Goal: Task Accomplishment & Management: Complete application form

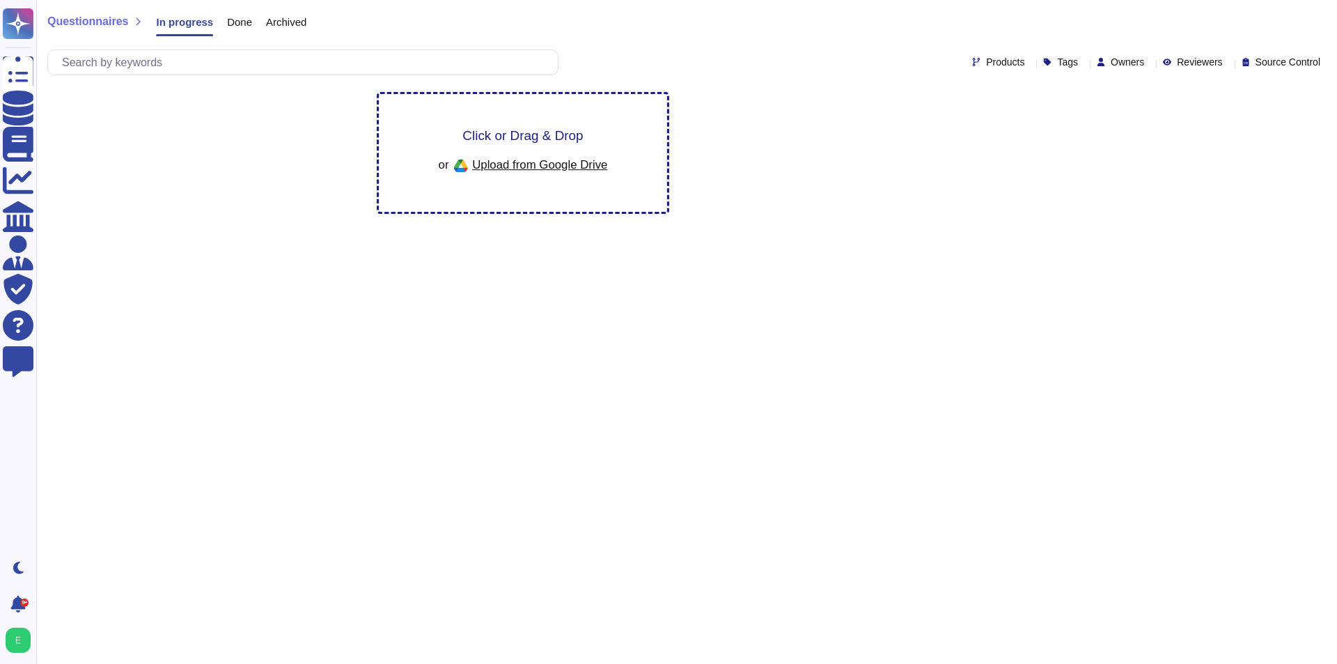
click at [476, 129] on span "Click or Drag & Drop" at bounding box center [522, 135] width 120 height 13
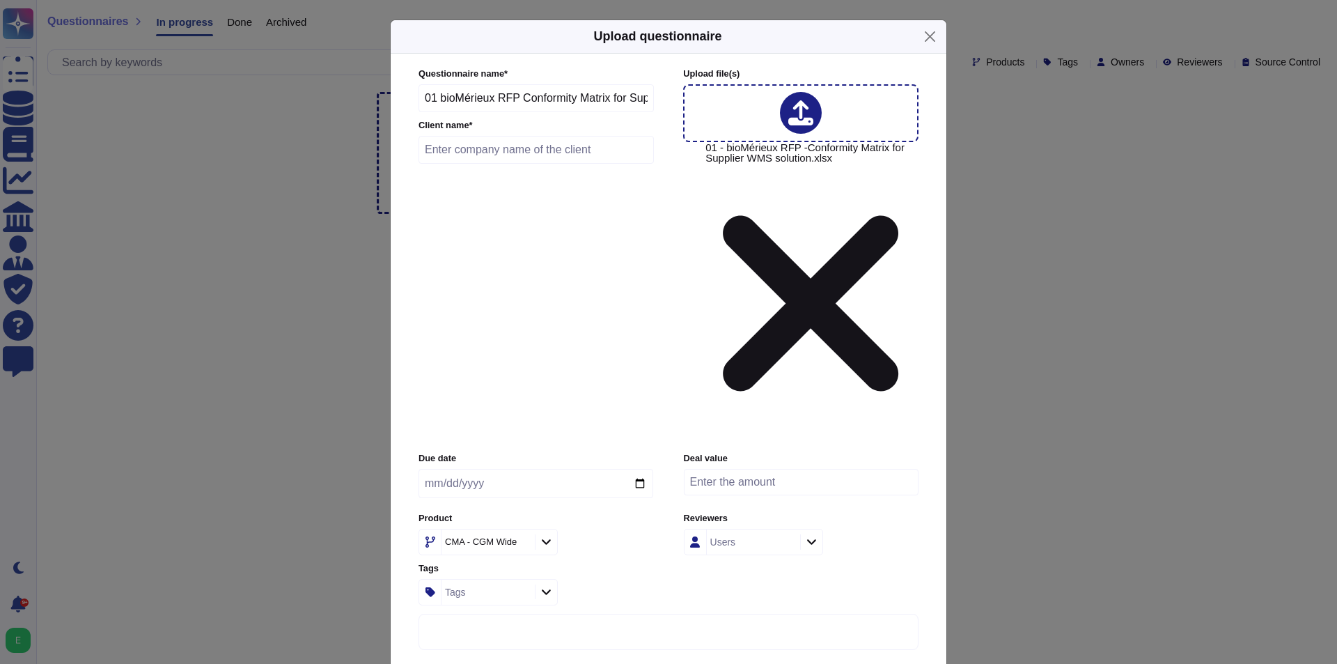
click at [462, 164] on input "text" at bounding box center [535, 150] width 235 height 28
click at [473, 112] on input "01 bioMérieux RFP Conformity Matrix for Supplier WMS solution" at bounding box center [535, 98] width 235 height 28
click at [492, 164] on input "text" at bounding box center [535, 150] width 235 height 28
paste input "bioMérieux"
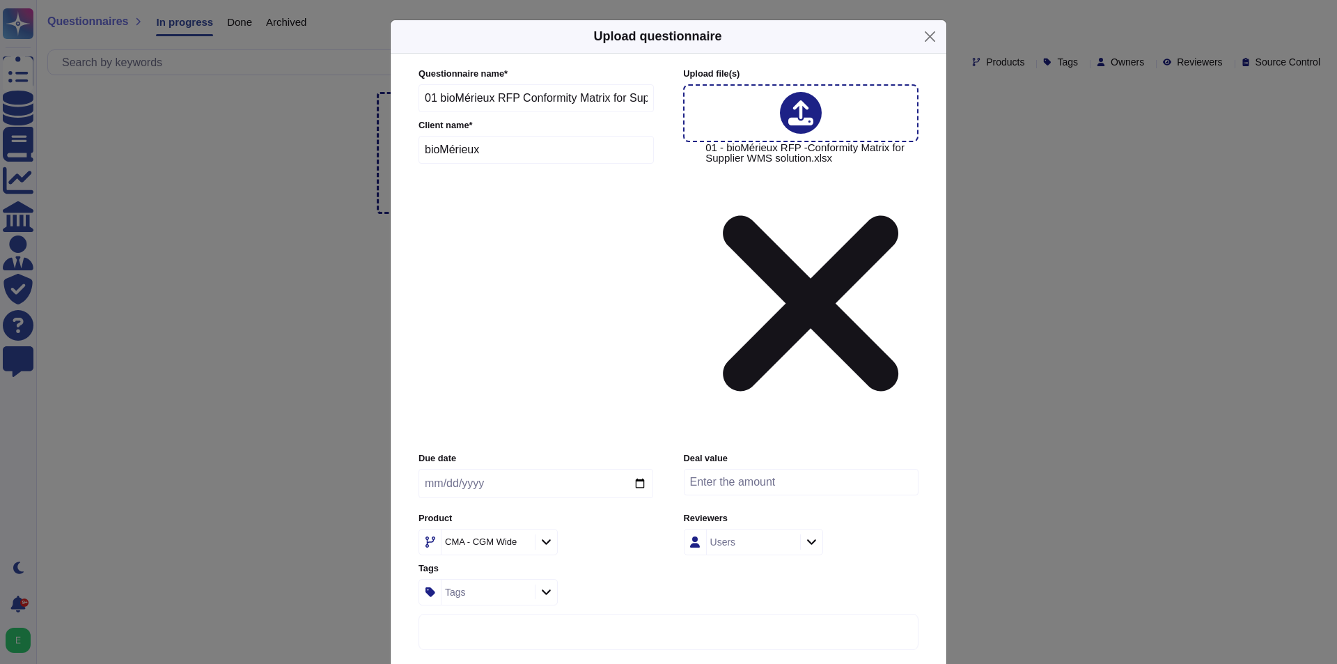
type input "bioMérieux"
click at [521, 542] on icon at bounding box center [521, 542] width 0 height 0
click at [542, 535] on icon at bounding box center [546, 541] width 10 height 12
click at [482, 473] on div "CEVA" at bounding box center [507, 479] width 162 height 31
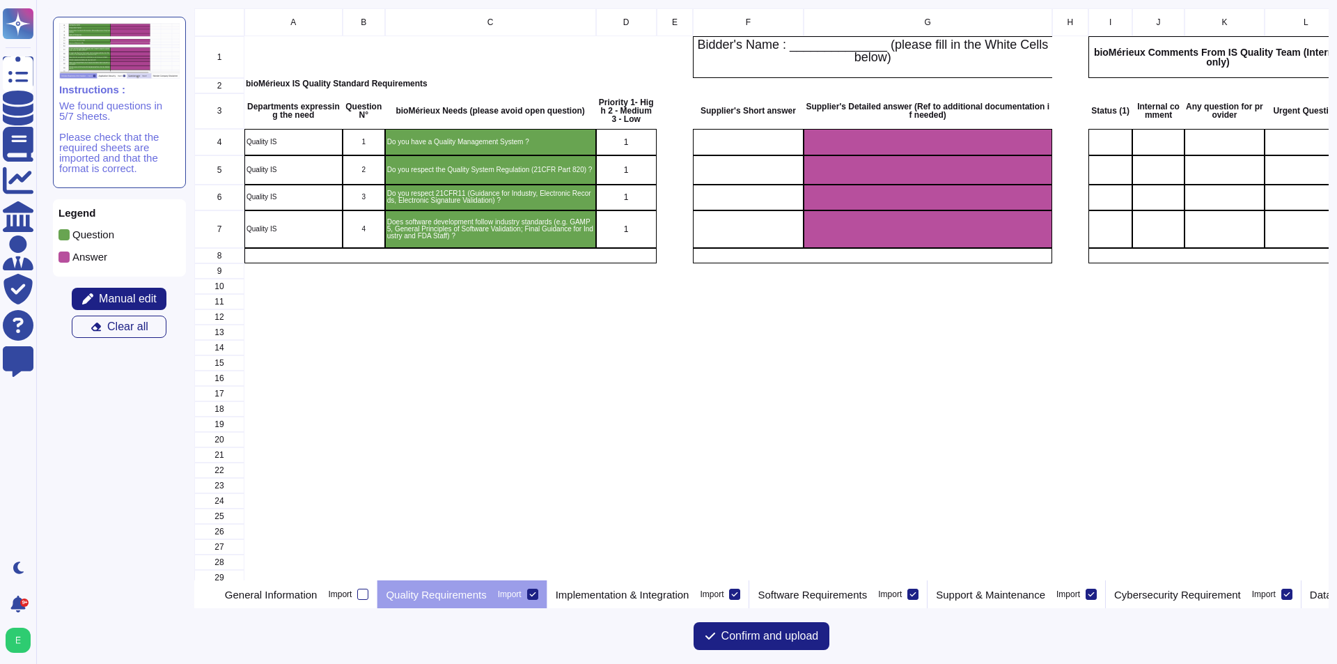
scroll to position [561, 1124]
click at [536, 593] on icon at bounding box center [532, 593] width 7 height 7
click at [0, 0] on input "Import" at bounding box center [0, 0] width 0 height 0
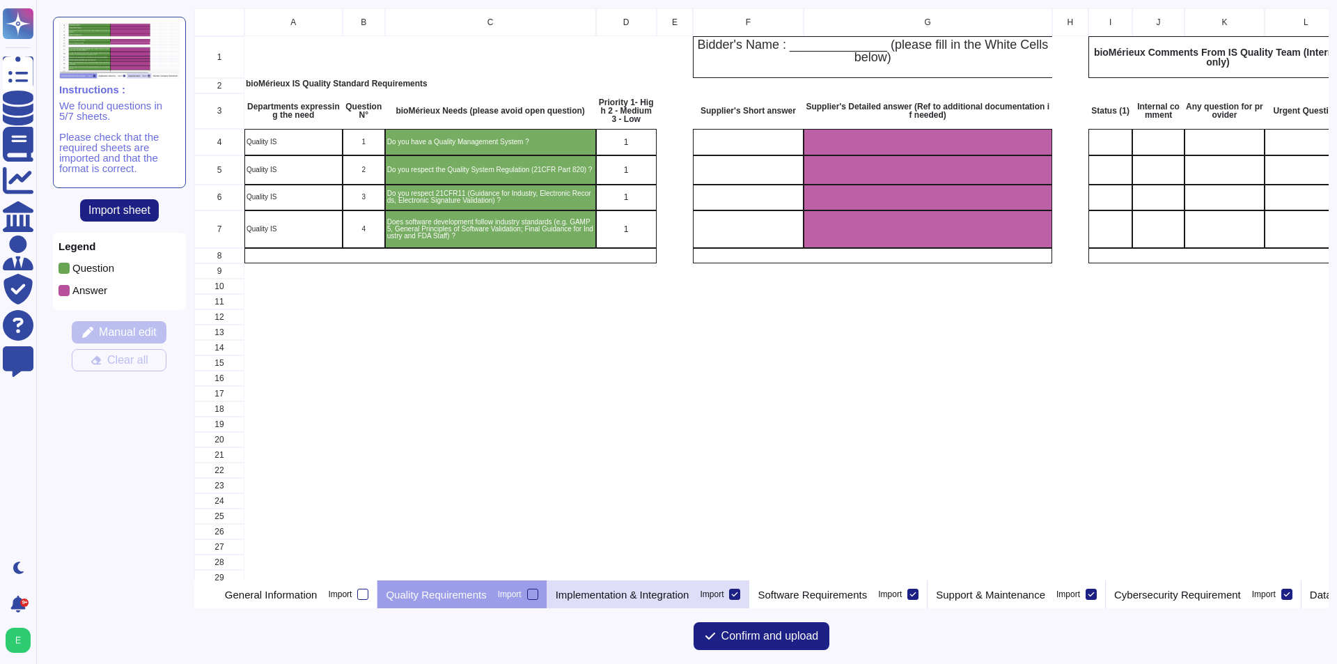
click at [738, 592] on icon at bounding box center [734, 593] width 7 height 7
click at [0, 0] on input "Import" at bounding box center [0, 0] width 0 height 0
click at [916, 592] on icon at bounding box center [912, 593] width 7 height 7
click at [0, 0] on input "Import" at bounding box center [0, 0] width 0 height 0
click at [1095, 592] on icon at bounding box center [1091, 593] width 7 height 7
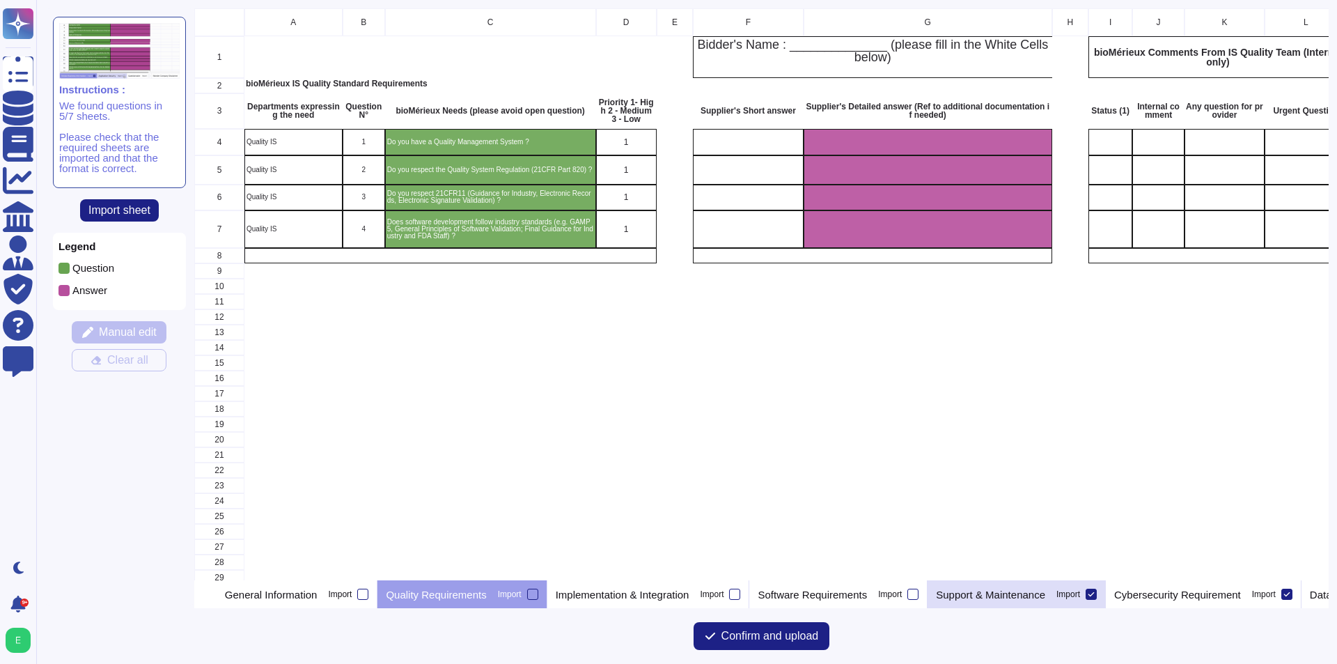
click at [0, 0] on input "Import" at bounding box center [0, 0] width 0 height 0
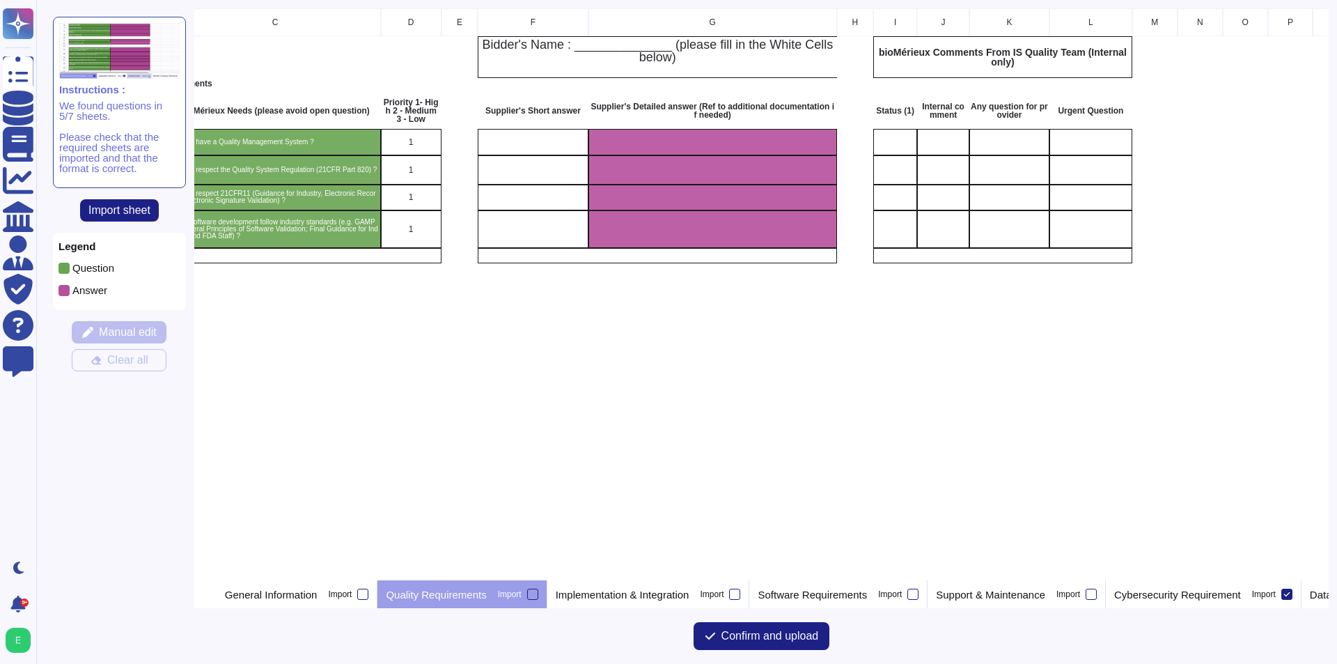
scroll to position [0, 217]
drag, startPoint x: 1186, startPoint y: 592, endPoint x: 1209, endPoint y: 627, distance: 42.7
click at [1206, 629] on div "A B C D E F G H I J K L M N O P Q R S T U V W 1 Bidder's Name : ______________ …" at bounding box center [761, 331] width 1134 height 647
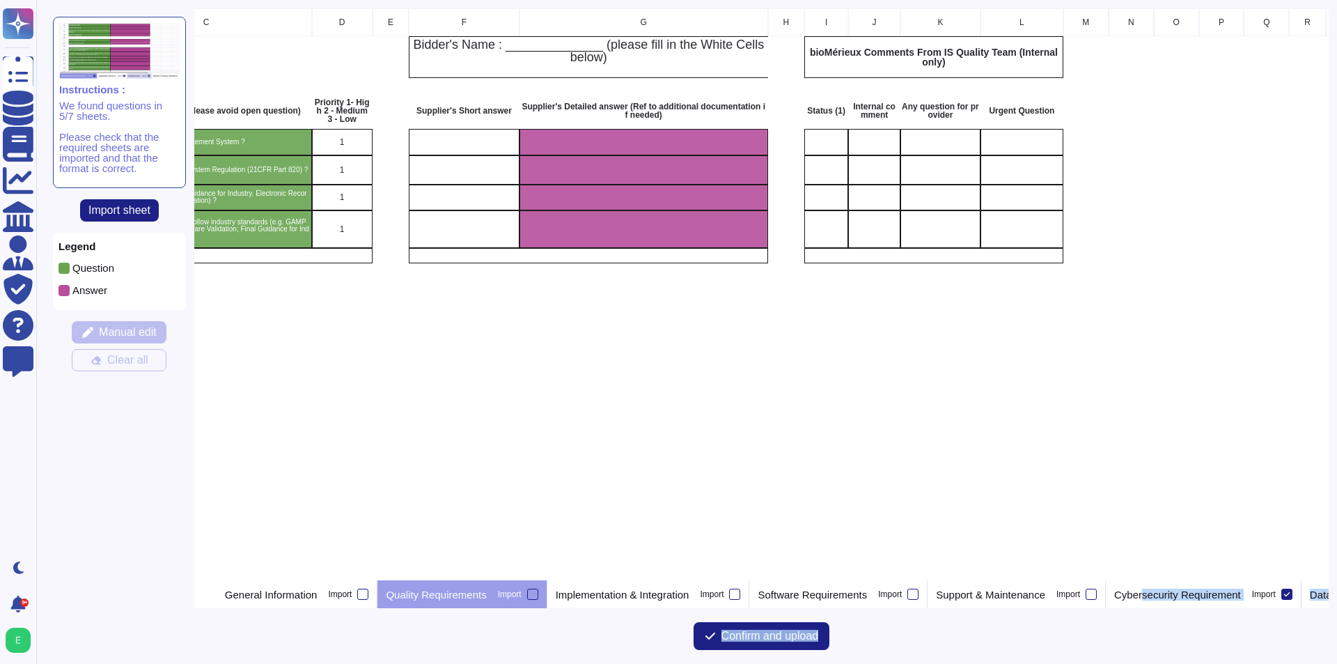
scroll to position [0, 300]
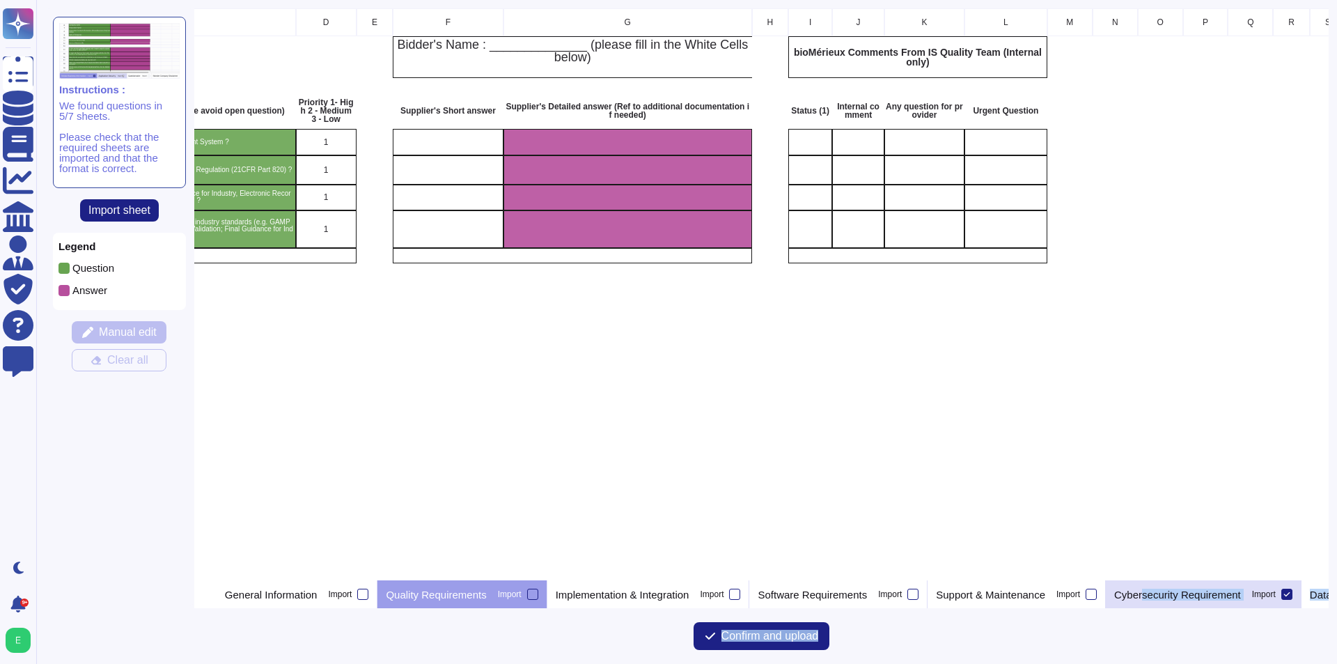
click at [1214, 602] on div "Cybersecurity Requirement Import" at bounding box center [1204, 594] width 196 height 28
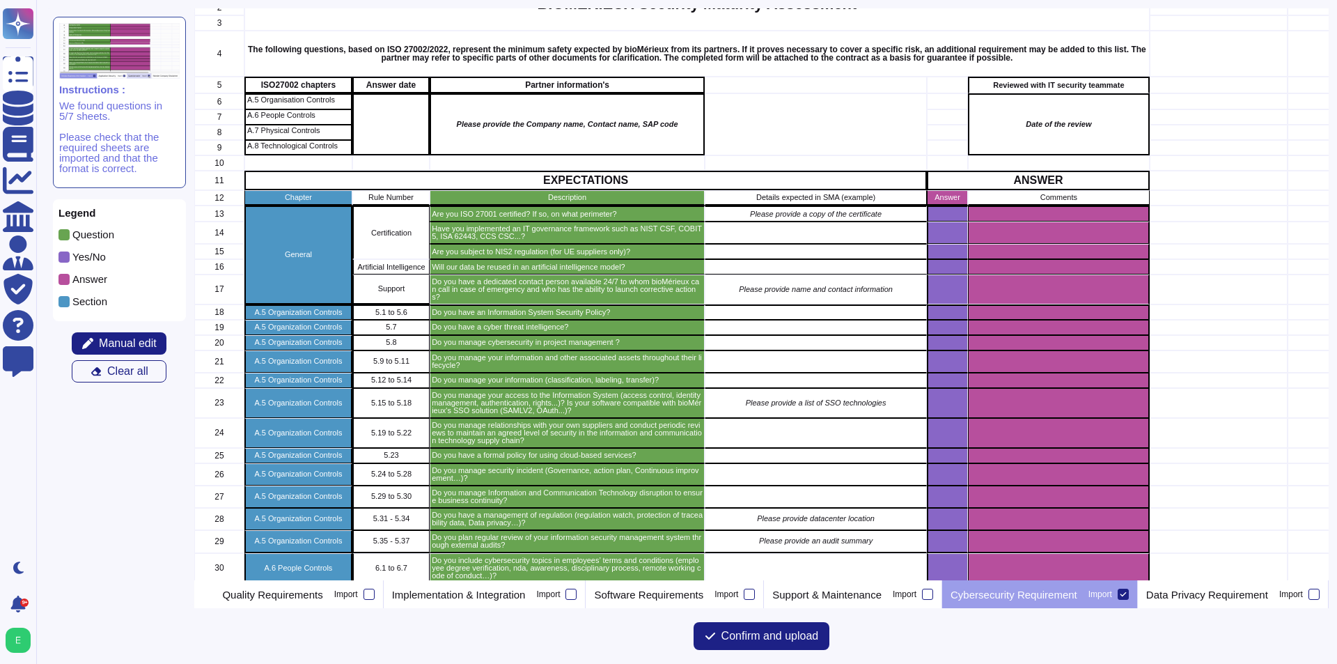
scroll to position [0, 0]
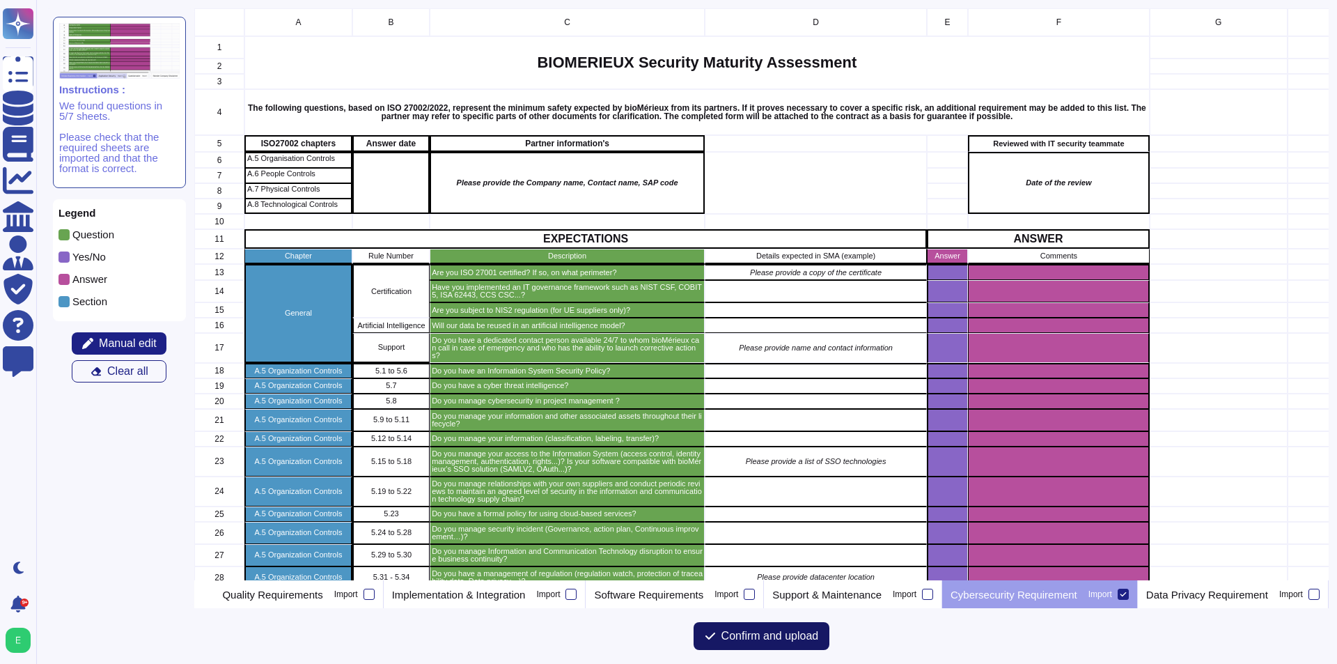
click at [775, 638] on span "Confirm and upload" at bounding box center [769, 635] width 97 height 11
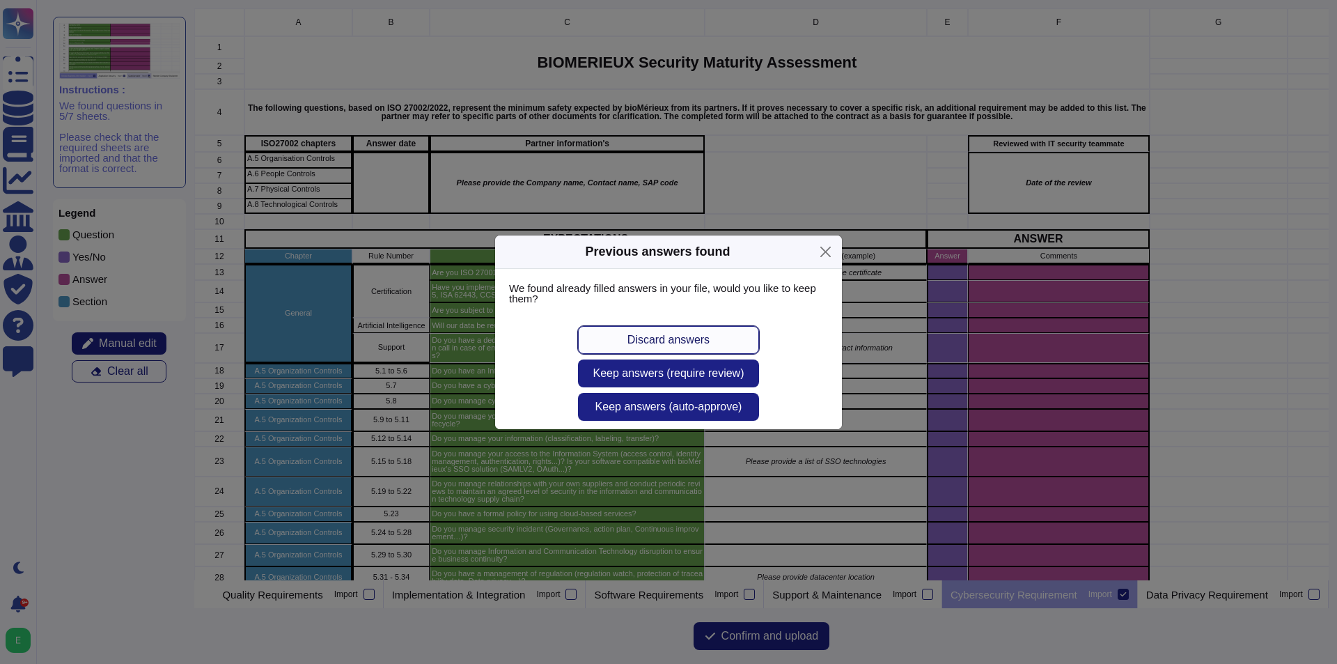
click at [705, 338] on span "Discard answers" at bounding box center [668, 339] width 82 height 11
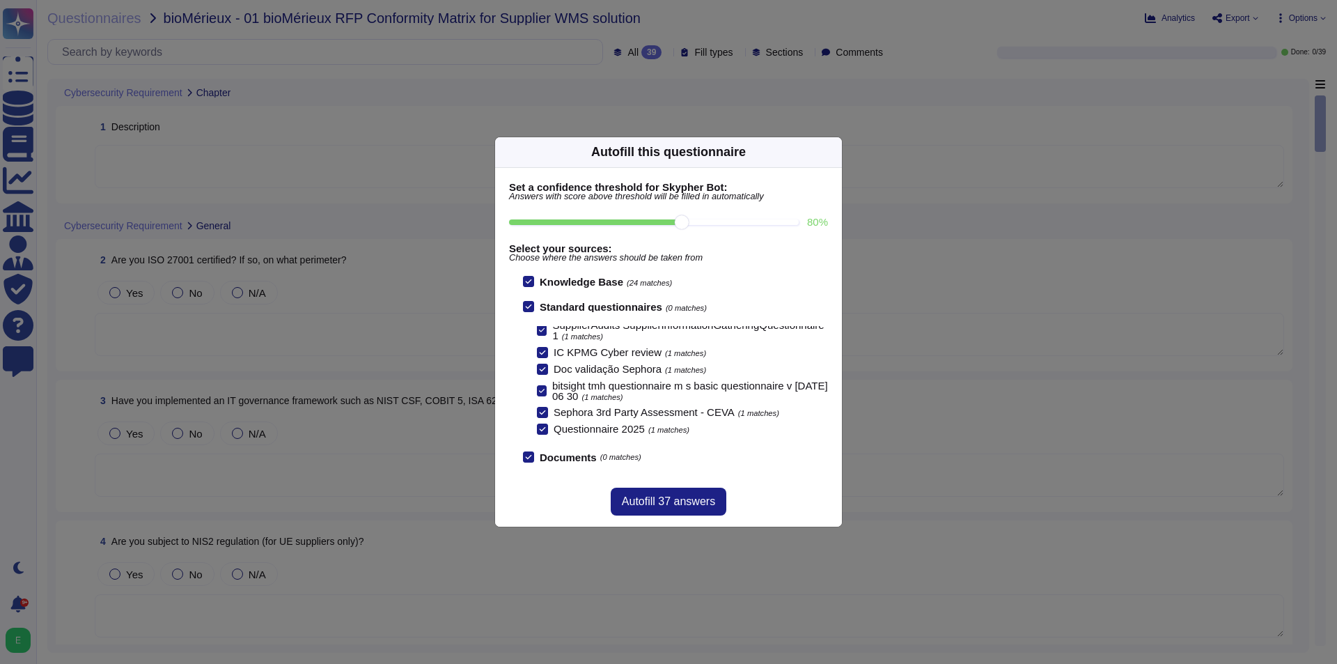
scroll to position [119, 0]
click at [856, 219] on icon at bounding box center [967, 330] width 223 height 223
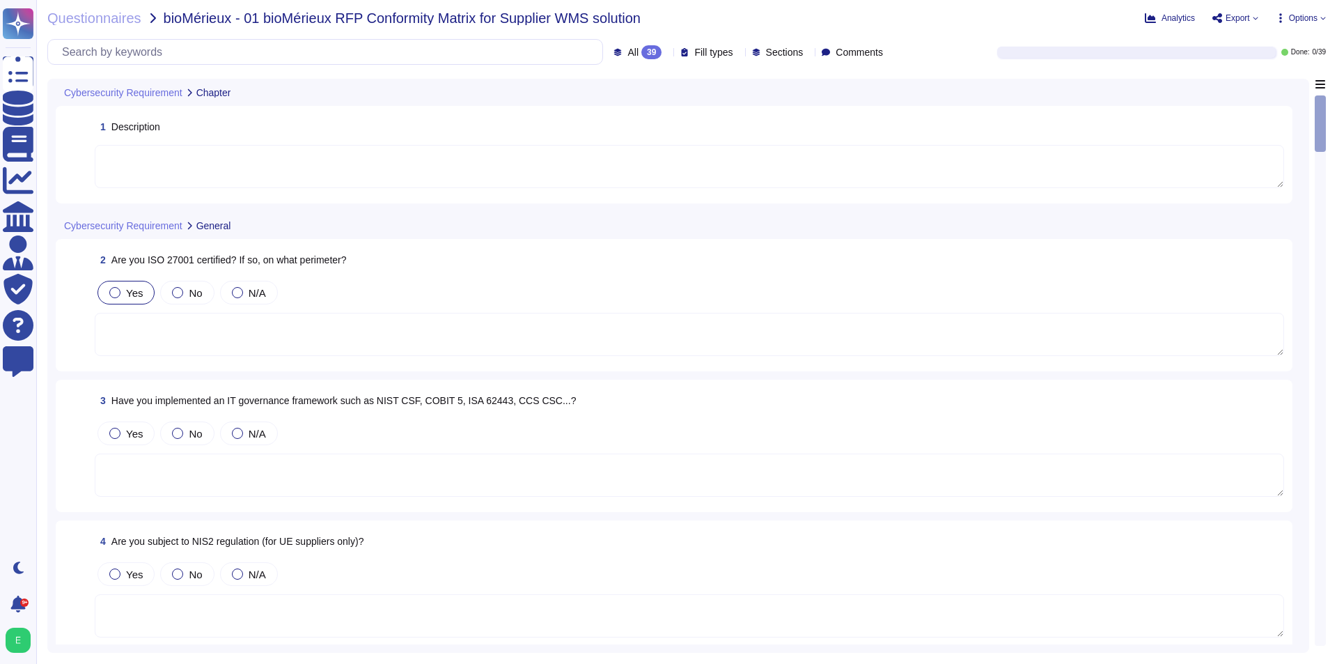
click at [123, 290] on label "Yes" at bounding box center [125, 292] width 33 height 11
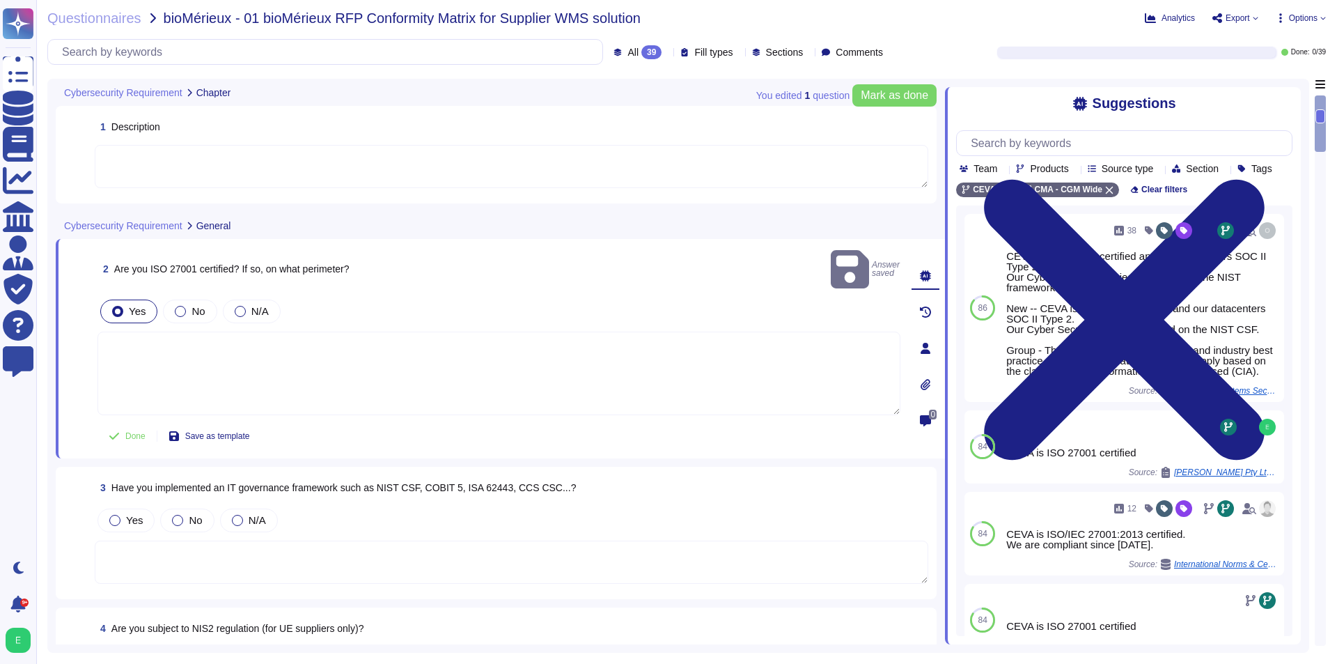
click at [190, 342] on textarea at bounding box center [498, 373] width 803 height 84
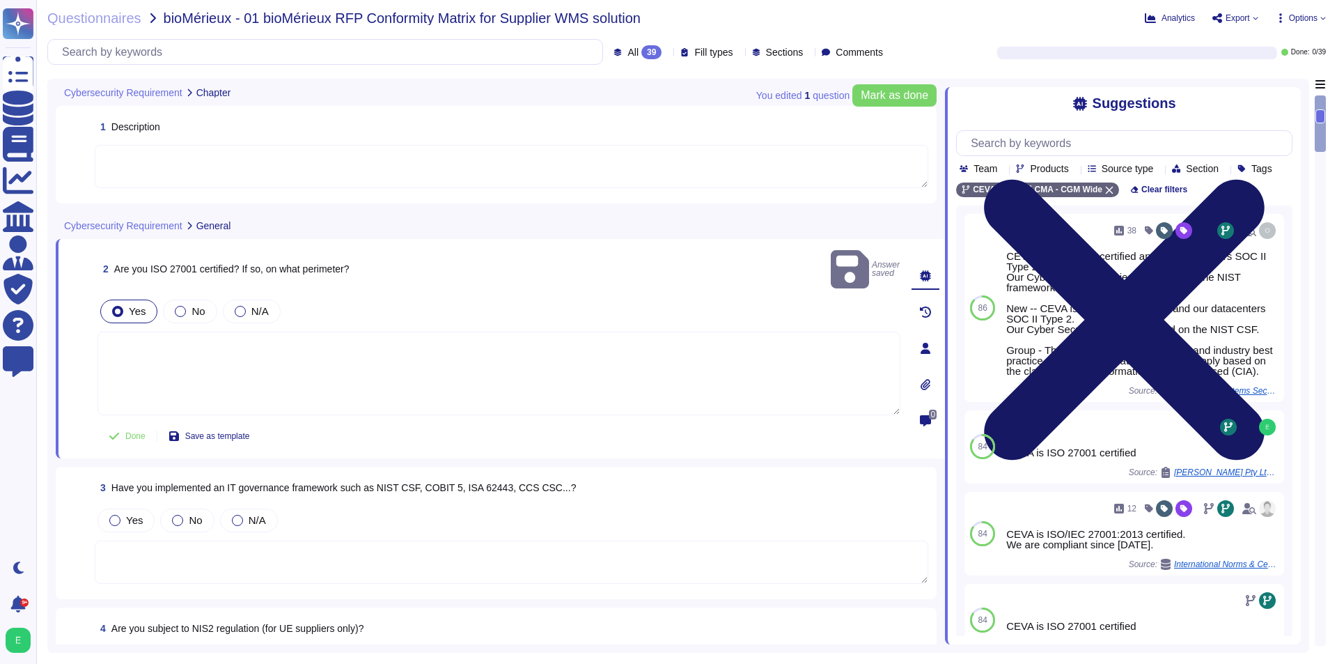
click at [1290, 104] on icon at bounding box center [1124, 319] width 336 height 448
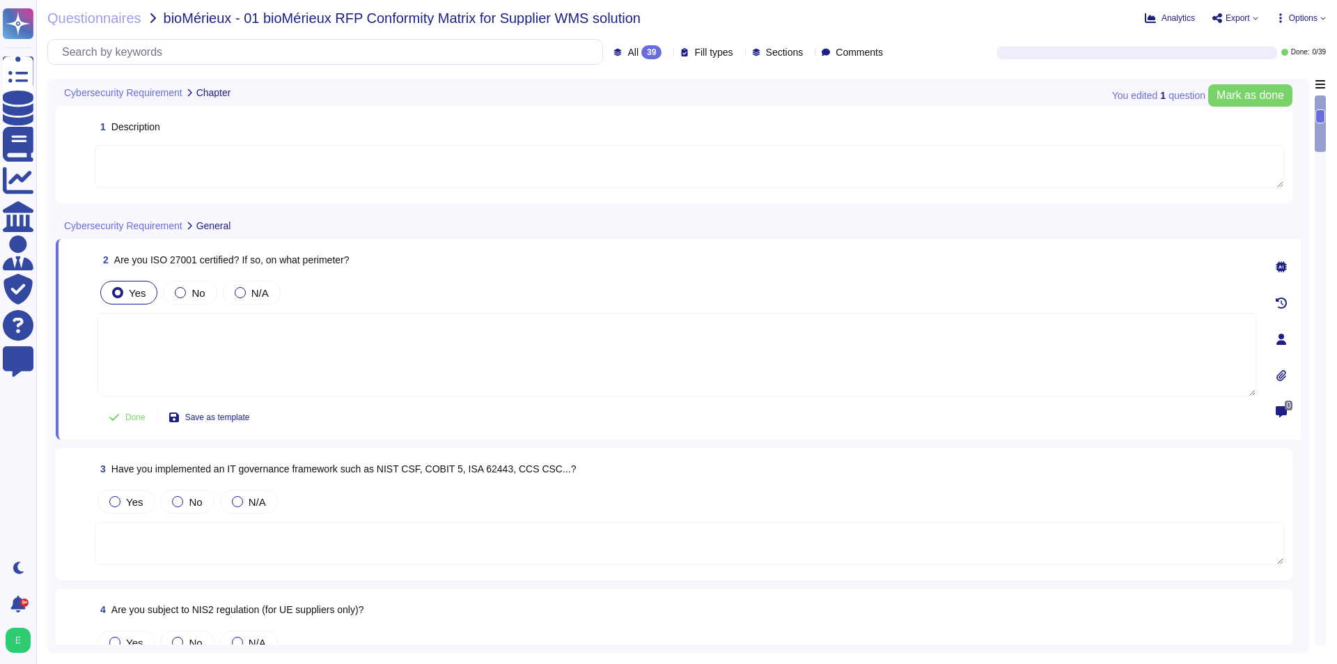
click at [329, 380] on textarea at bounding box center [676, 355] width 1159 height 84
click at [197, 294] on span "No" at bounding box center [197, 293] width 13 height 12
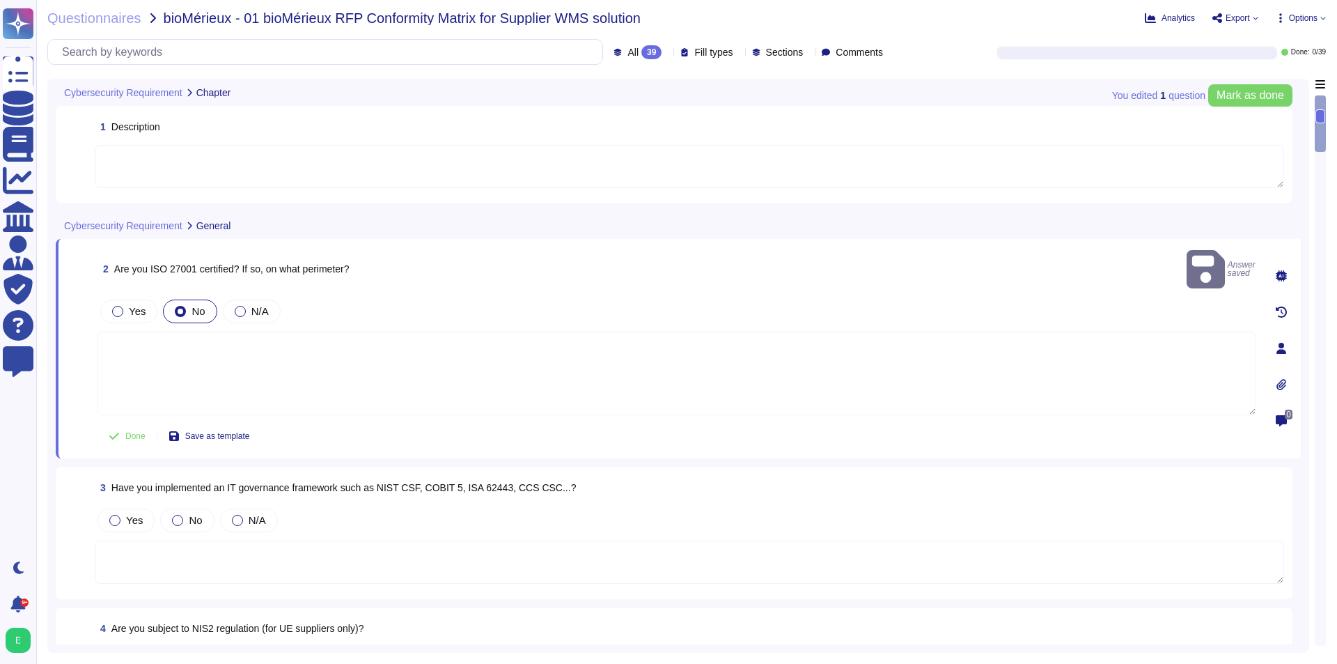
click at [194, 342] on textarea at bounding box center [676, 373] width 1159 height 84
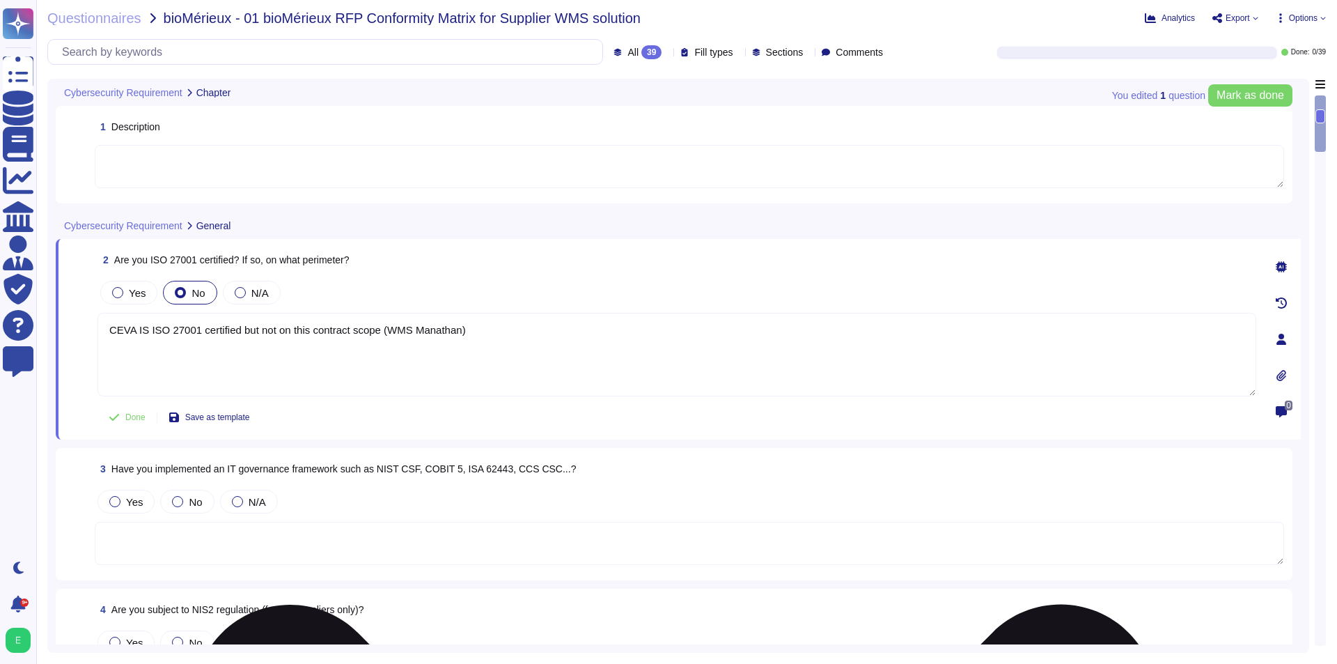
click at [435, 334] on textarea "CEVA IS ISO 27001 certified but not on this contract scope (WMS Manathan)" at bounding box center [676, 355] width 1159 height 84
paste textarea "[PERSON_NAME]"
click at [526, 334] on textarea "CEVA IS ISO 27001 certified but not on this contract scope (WMS [GEOGRAPHIC_DAT…" at bounding box center [676, 355] width 1159 height 84
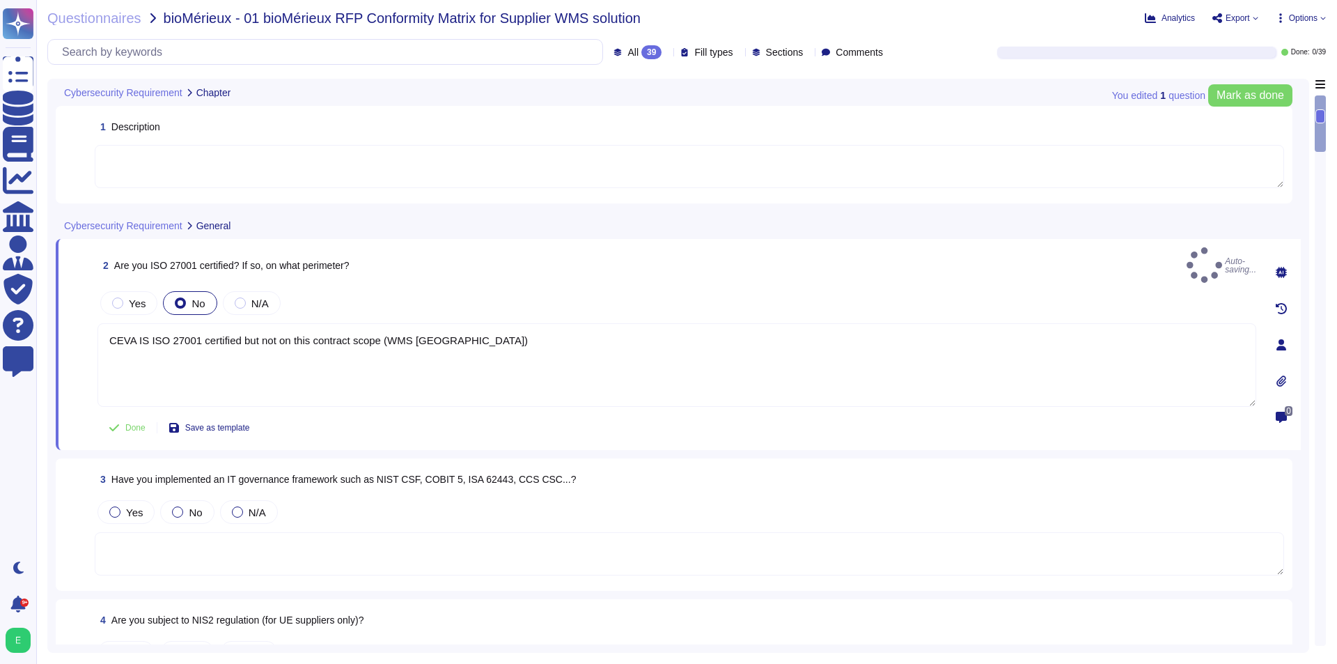
type textarea "CEVA IS ISO 27001 certified but not on this contract scope (WMS [GEOGRAPHIC_DAT…"
click at [286, 558] on textarea at bounding box center [689, 553] width 1189 height 43
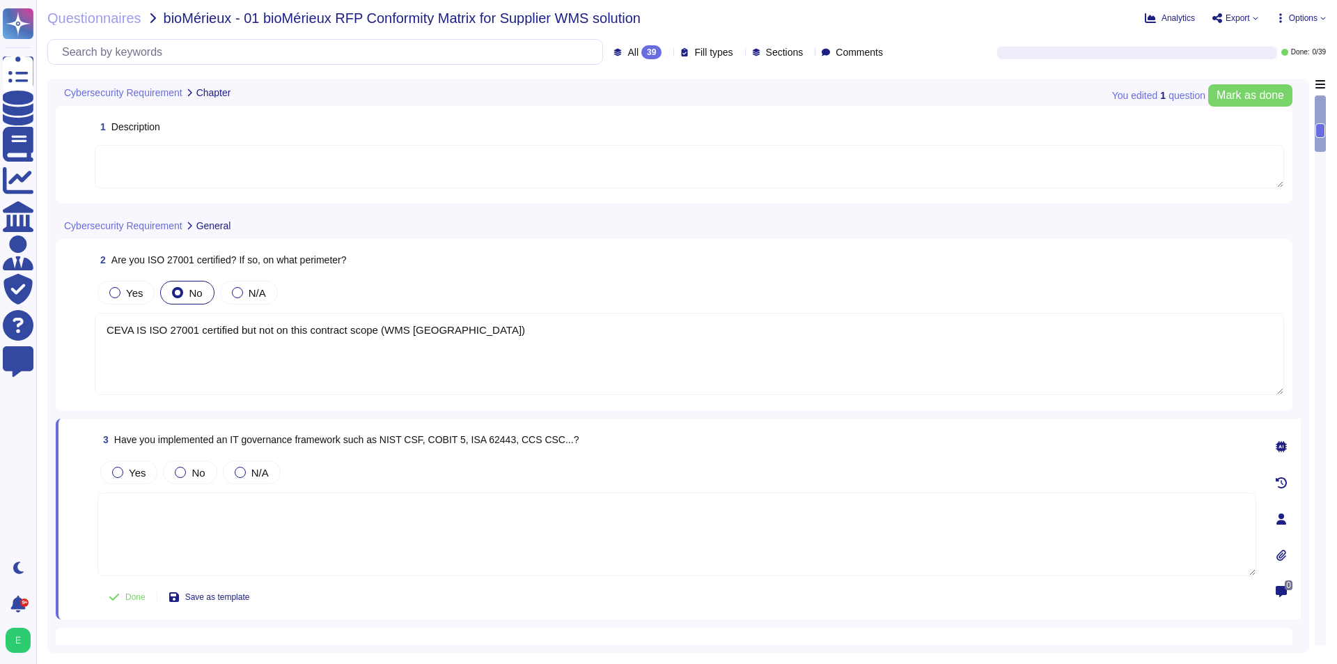
click at [1280, 443] on icon at bounding box center [1281, 446] width 11 height 11
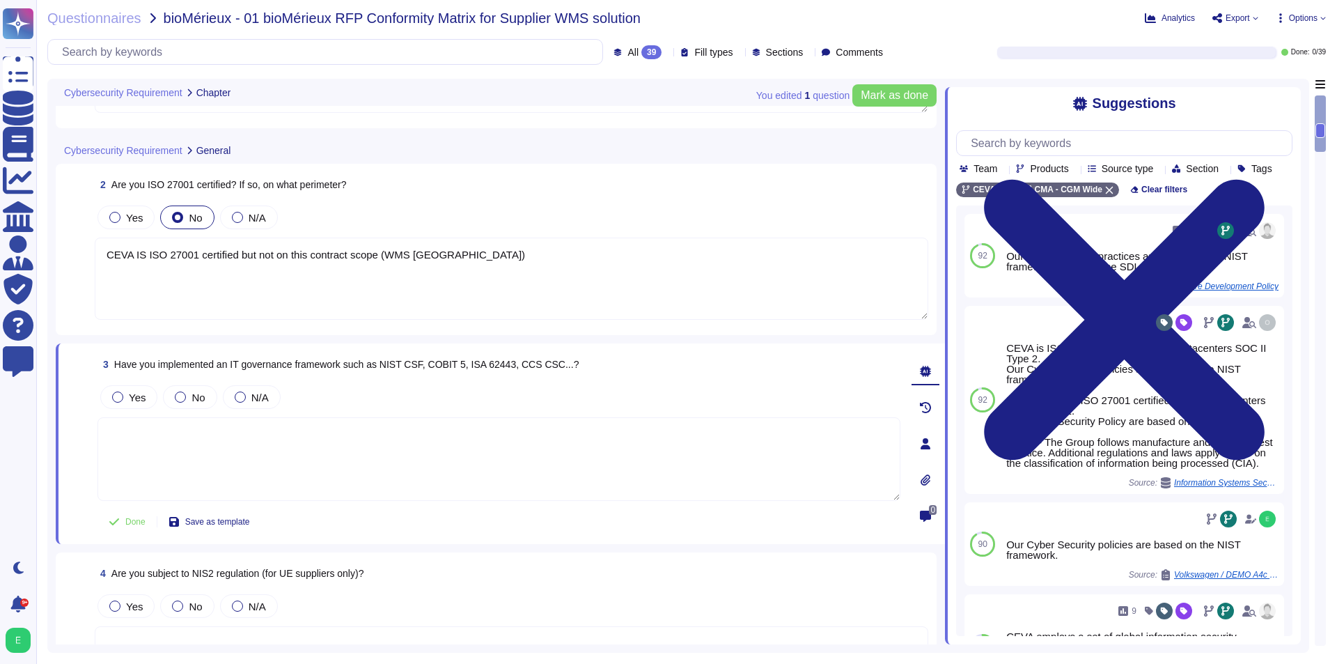
scroll to position [139, 0]
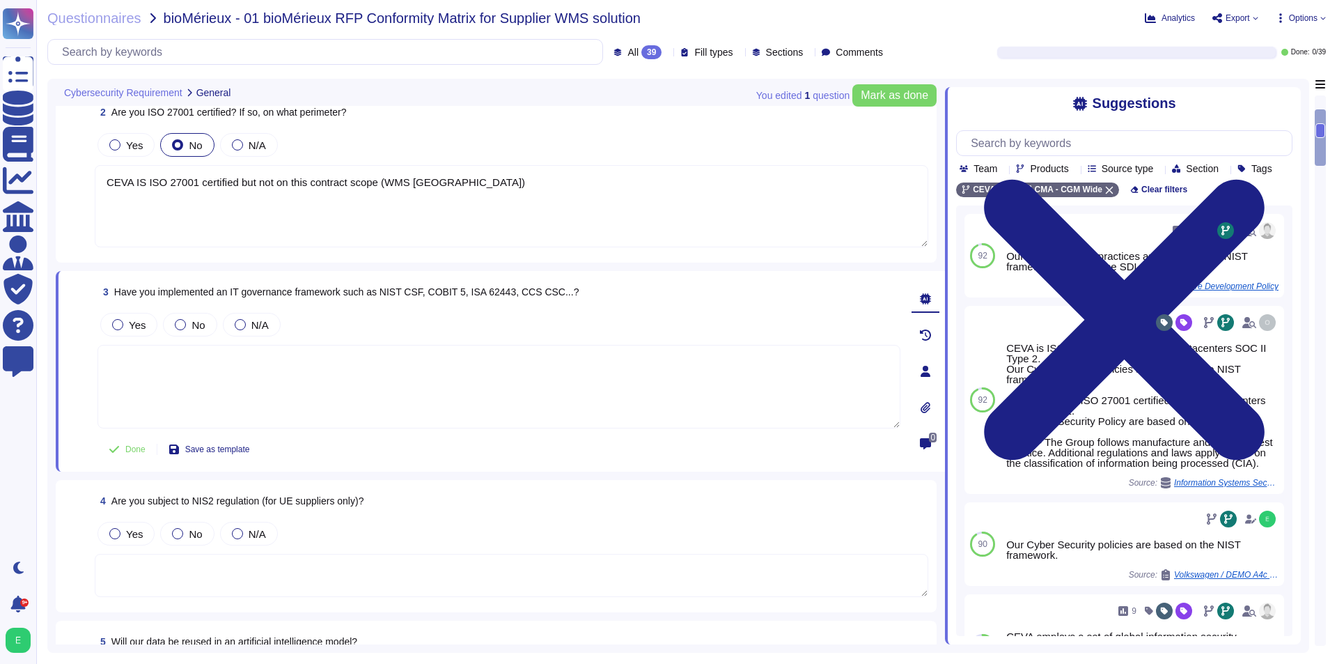
click at [454, 393] on textarea at bounding box center [498, 387] width 803 height 84
click at [1254, 265] on button "Use" at bounding box center [1256, 255] width 32 height 19
type textarea "Our Cyber Security practices are based on the NIST framework including the SDLC."
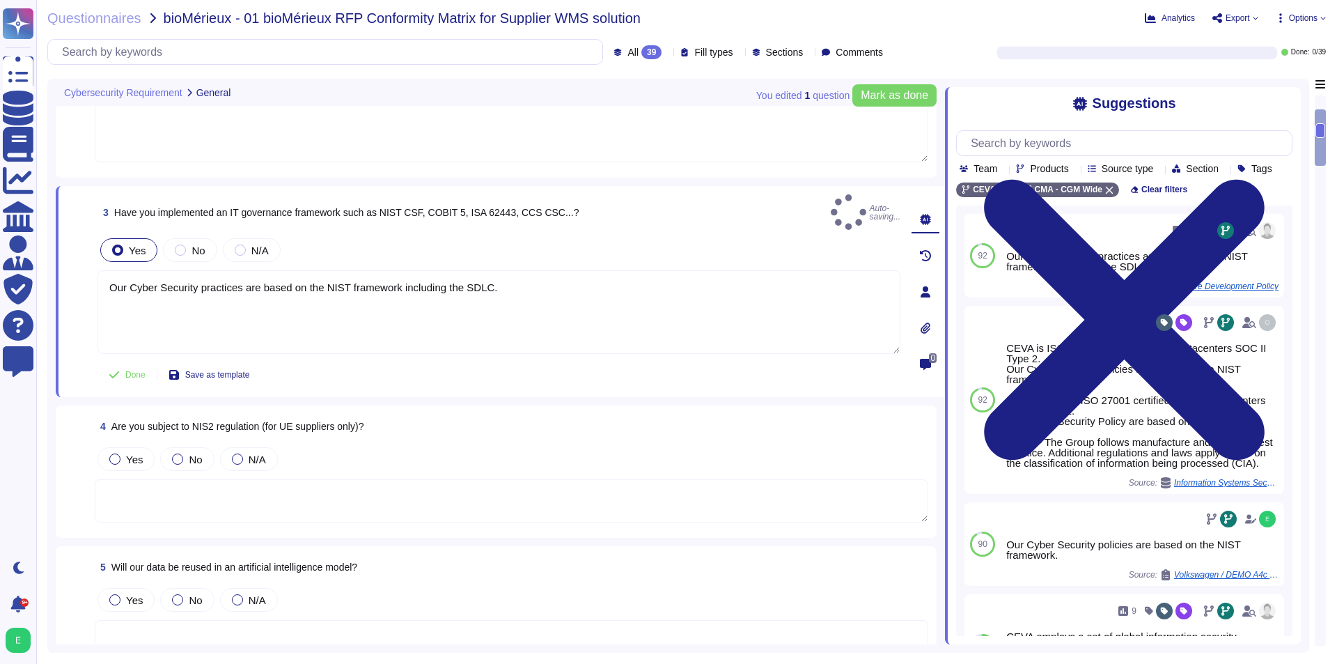
scroll to position [348, 0]
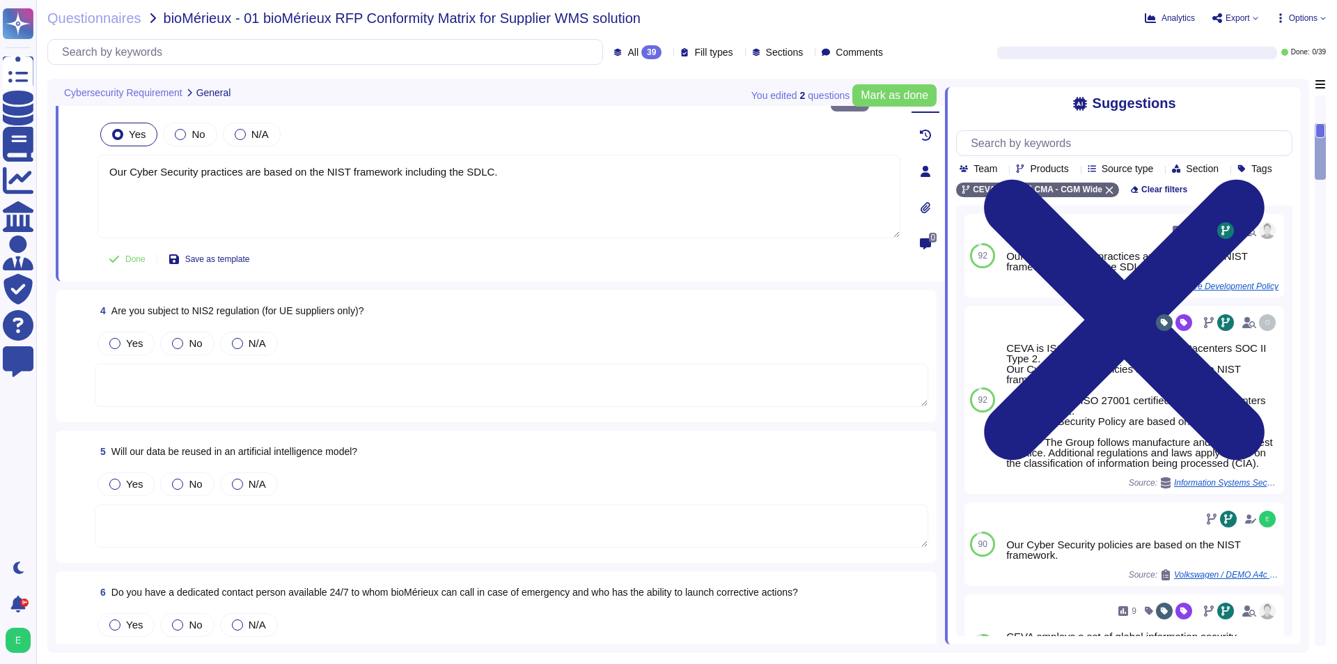
click at [457, 366] on textarea at bounding box center [511, 384] width 833 height 43
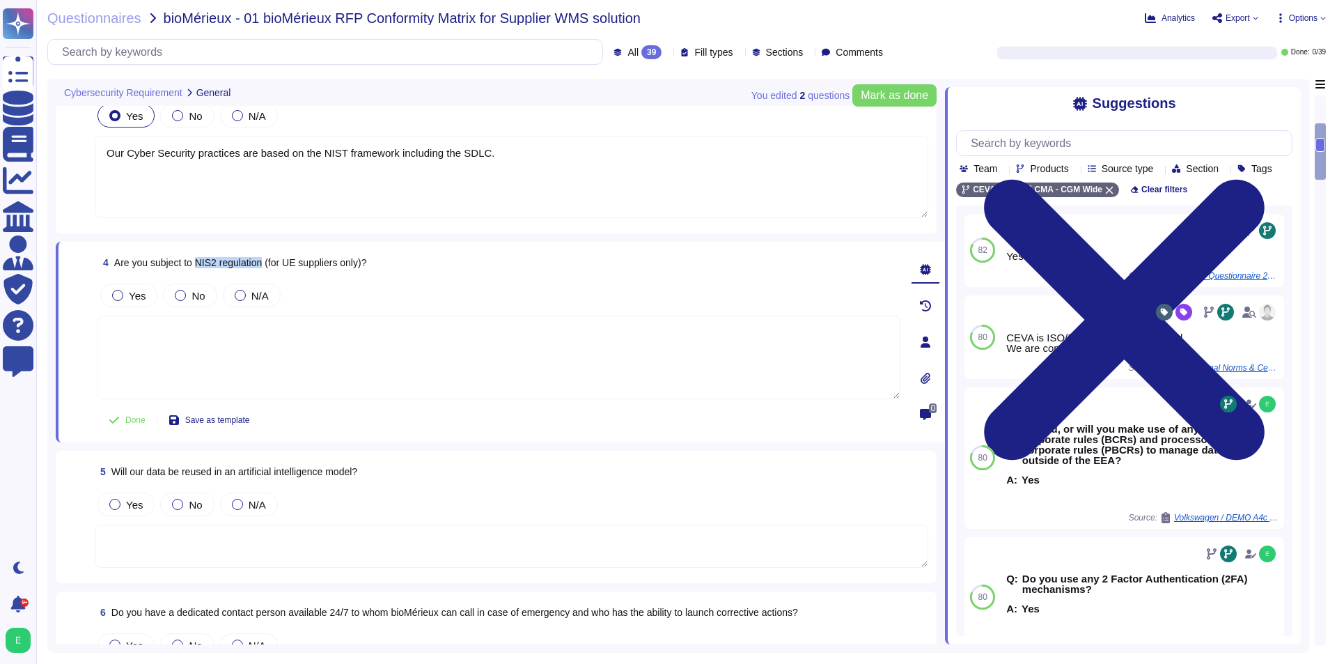
drag, startPoint x: 198, startPoint y: 261, endPoint x: 265, endPoint y: 263, distance: 66.9
click at [265, 263] on span "Are you subject to NIS2 regulation (for UE suppliers only)?" at bounding box center [240, 262] width 253 height 11
copy span "NIS2 regulation"
click at [182, 510] on div "No" at bounding box center [187, 504] width 54 height 24
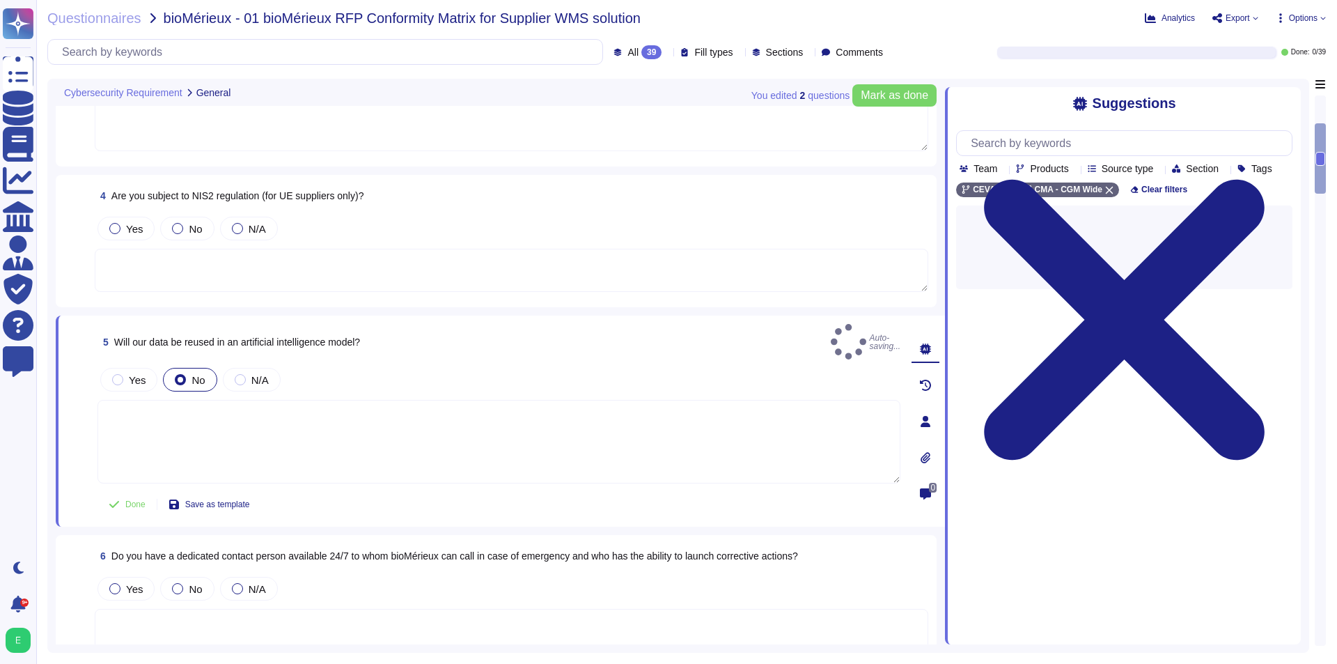
scroll to position [487, 0]
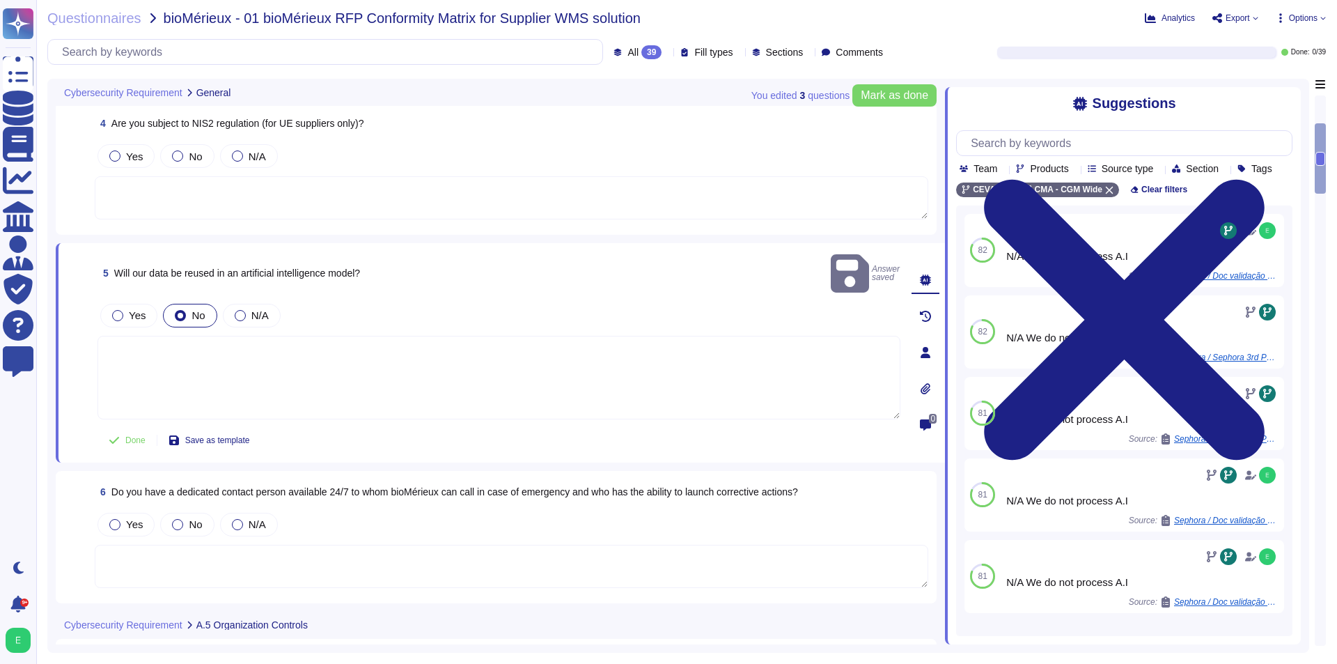
click at [384, 544] on textarea at bounding box center [511, 565] width 833 height 43
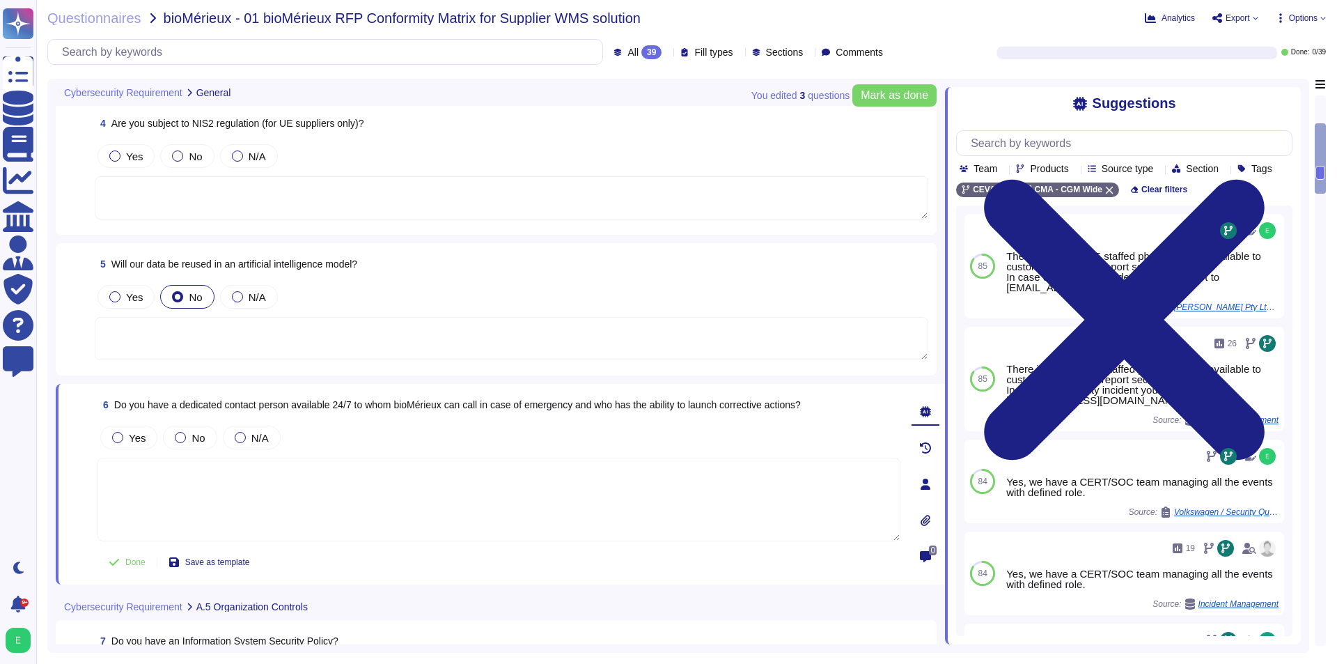
click at [490, 401] on span "Do you have a dedicated contact person available 24/7 to whom bioMérieux can ca…" at bounding box center [457, 404] width 687 height 11
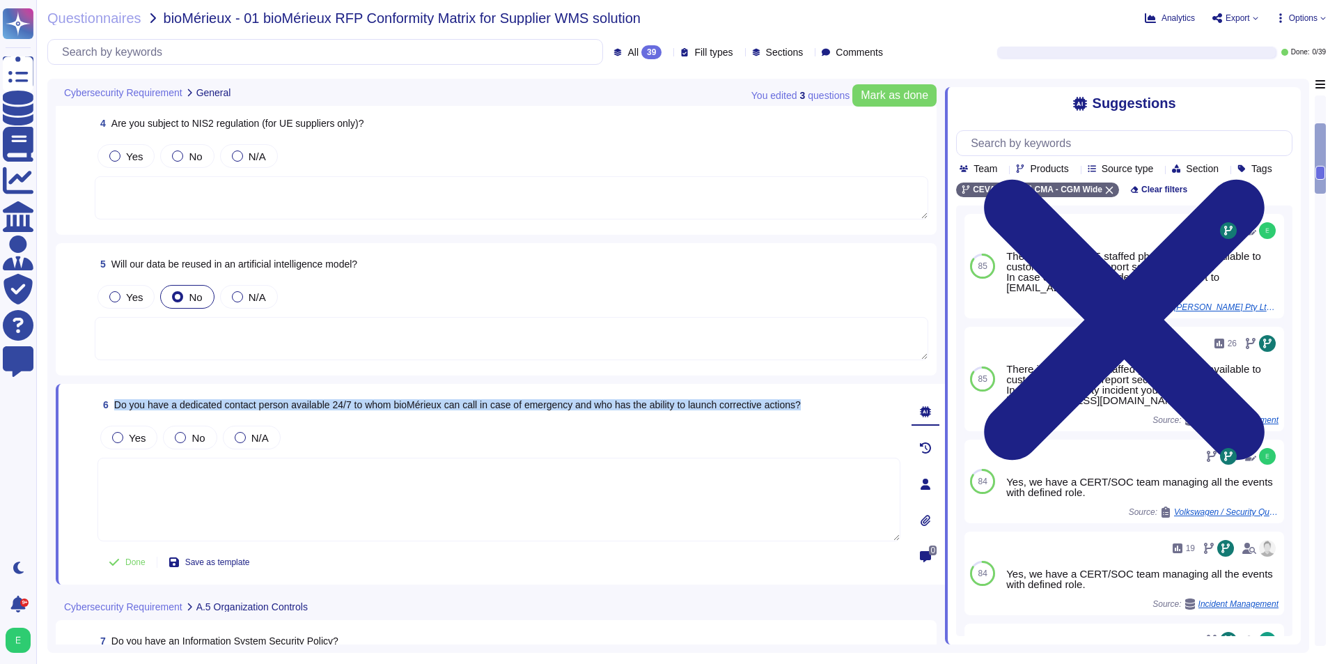
click at [490, 401] on span "Do you have a dedicated contact person available 24/7 to whom bioMérieux can ca…" at bounding box center [457, 404] width 687 height 11
copy span "Do you have a dedicated contact person available 24/7 to whom bioMérieux can ca…"
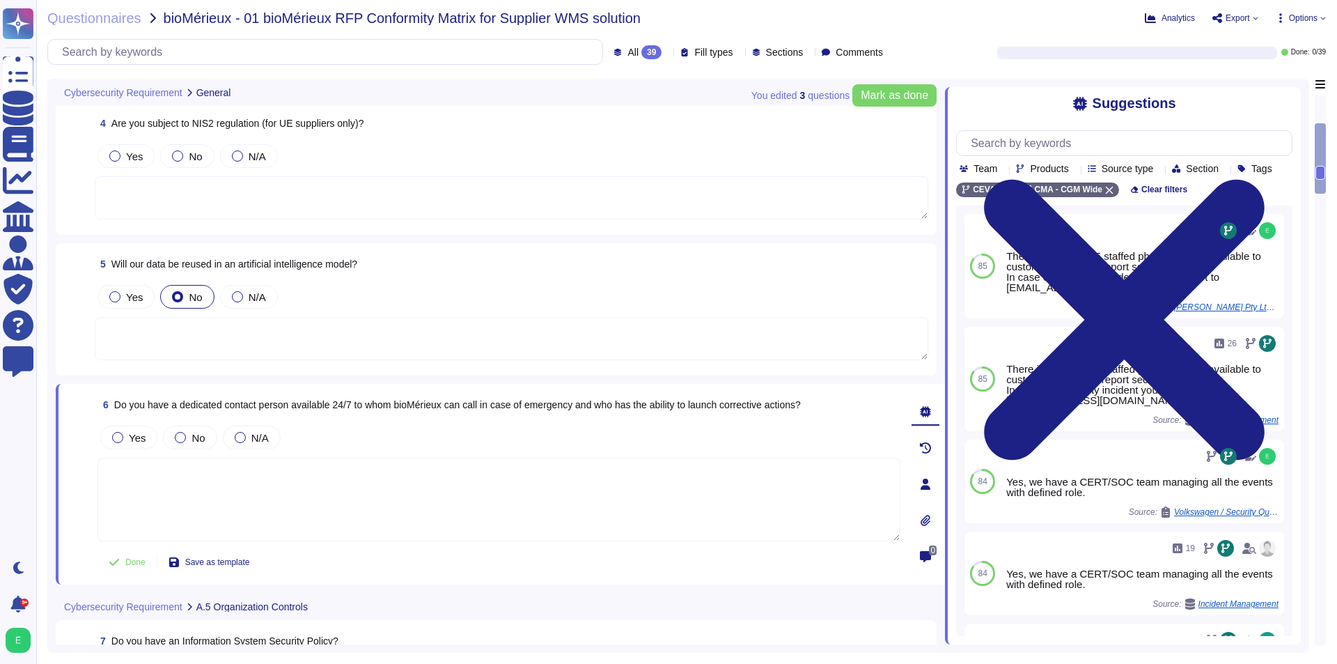
click at [299, 479] on textarea at bounding box center [498, 499] width 803 height 84
click at [138, 443] on span "Yes" at bounding box center [137, 438] width 17 height 12
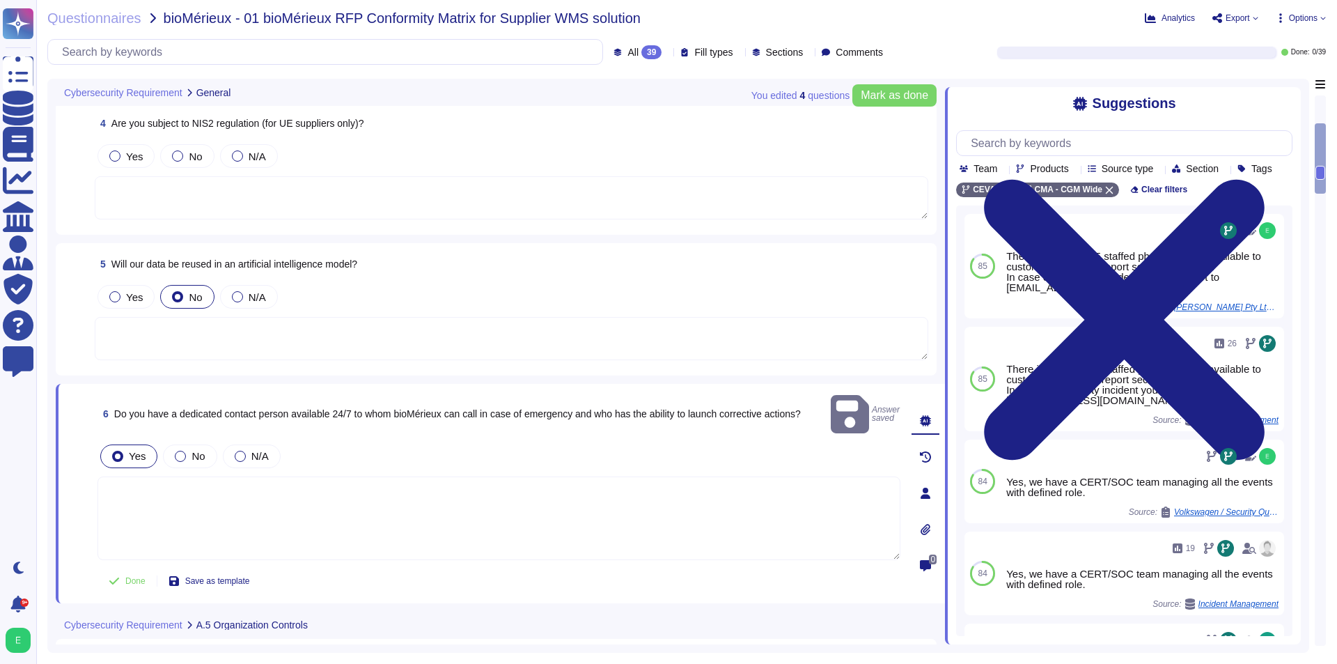
click at [148, 489] on textarea at bounding box center [498, 518] width 803 height 84
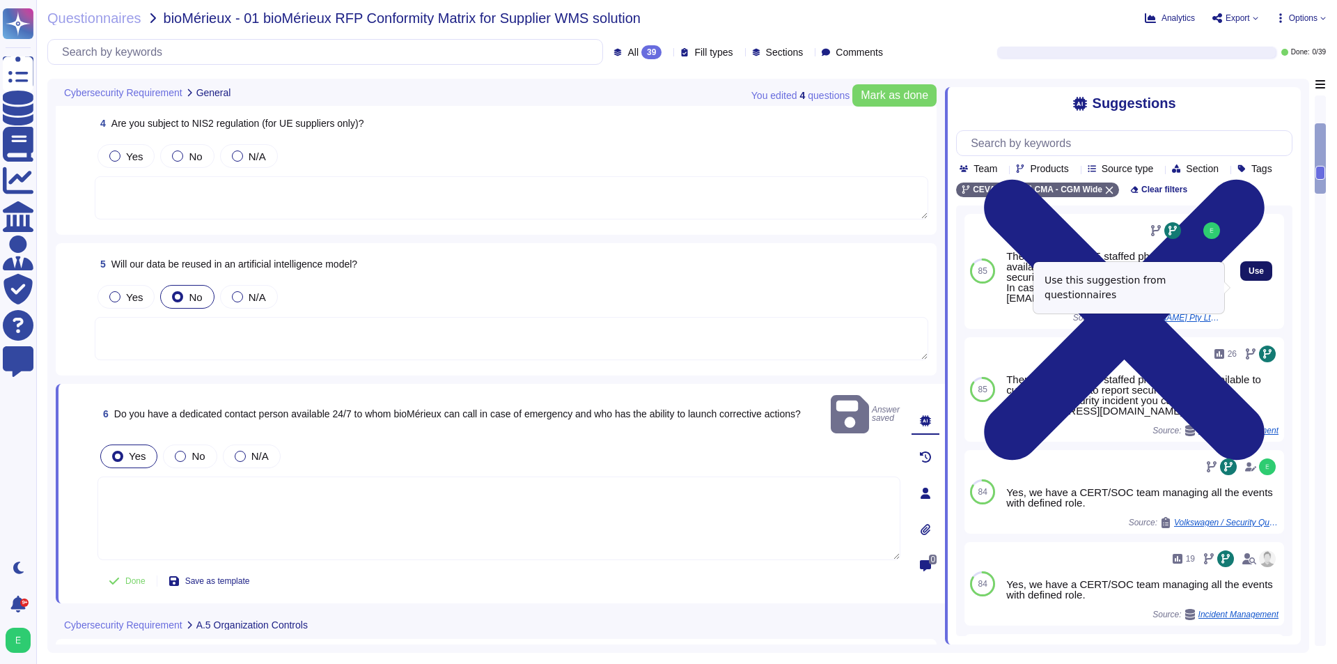
click at [1253, 275] on span "Use" at bounding box center [1255, 271] width 15 height 8
type textarea "There is a 24x7x365 staffed phone number available to customers/clients to repo…"
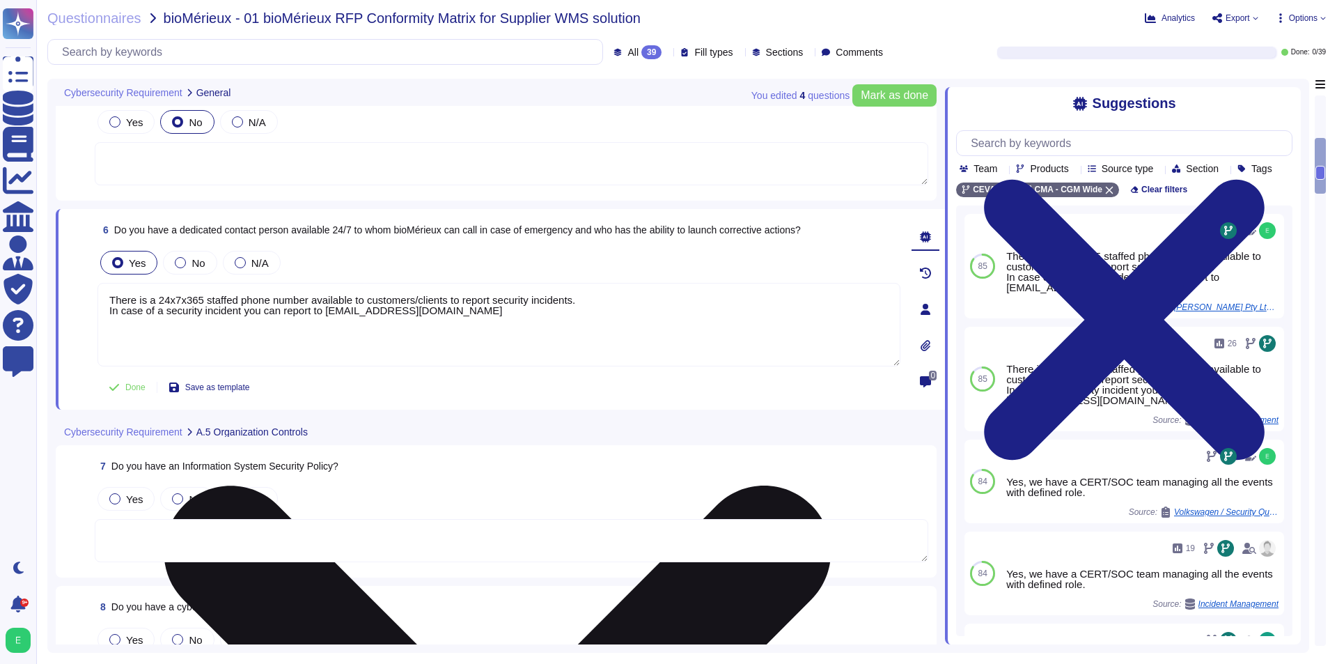
scroll to position [696, 0]
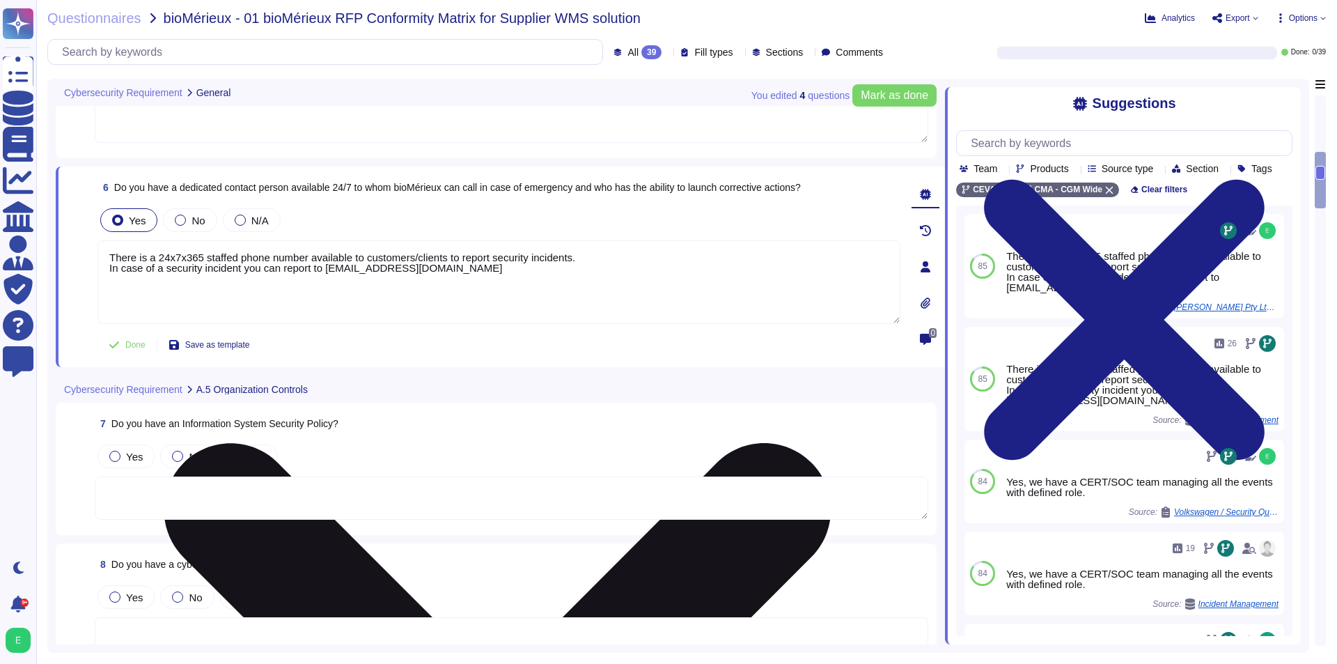
click at [476, 498] on textarea at bounding box center [511, 497] width 833 height 43
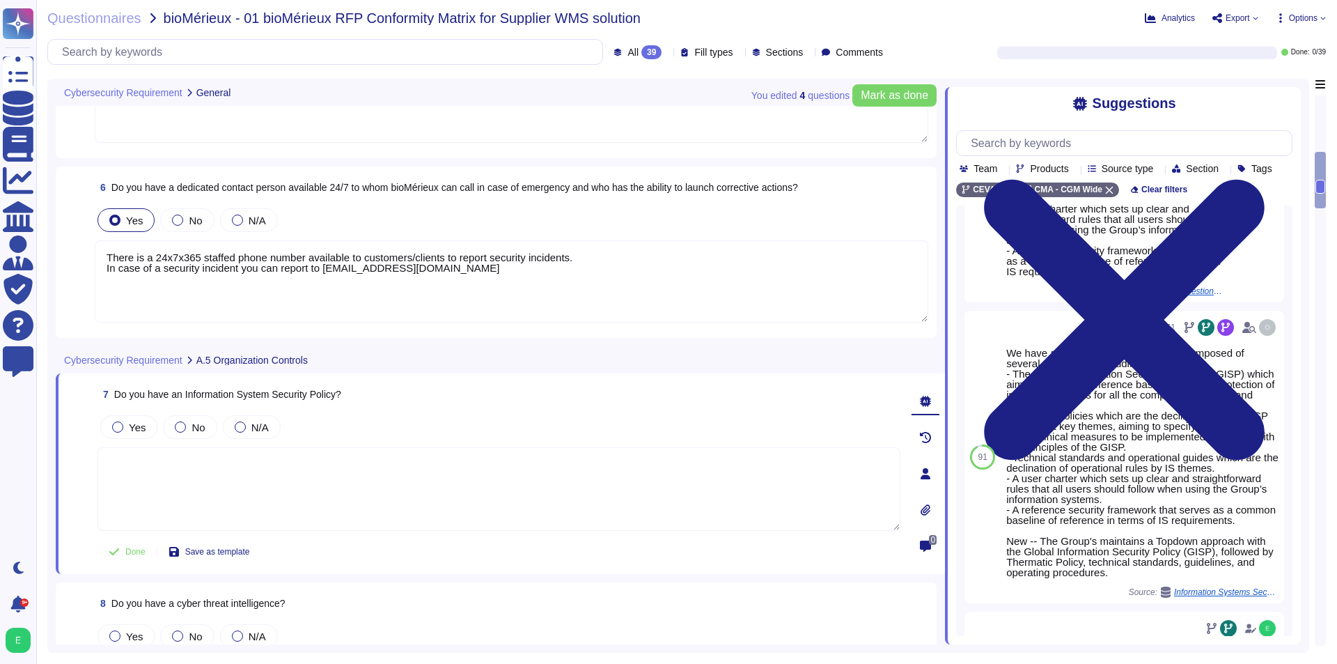
scroll to position [0, 0]
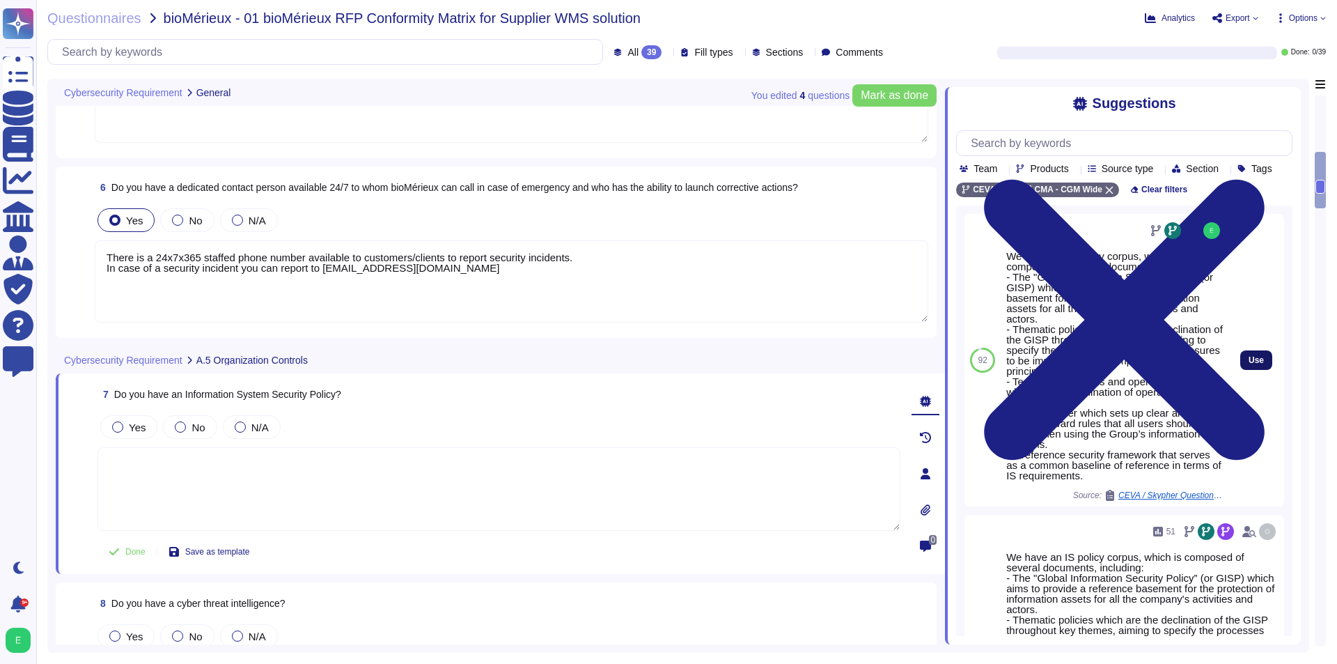
click at [1240, 370] on button "Use" at bounding box center [1256, 359] width 32 height 19
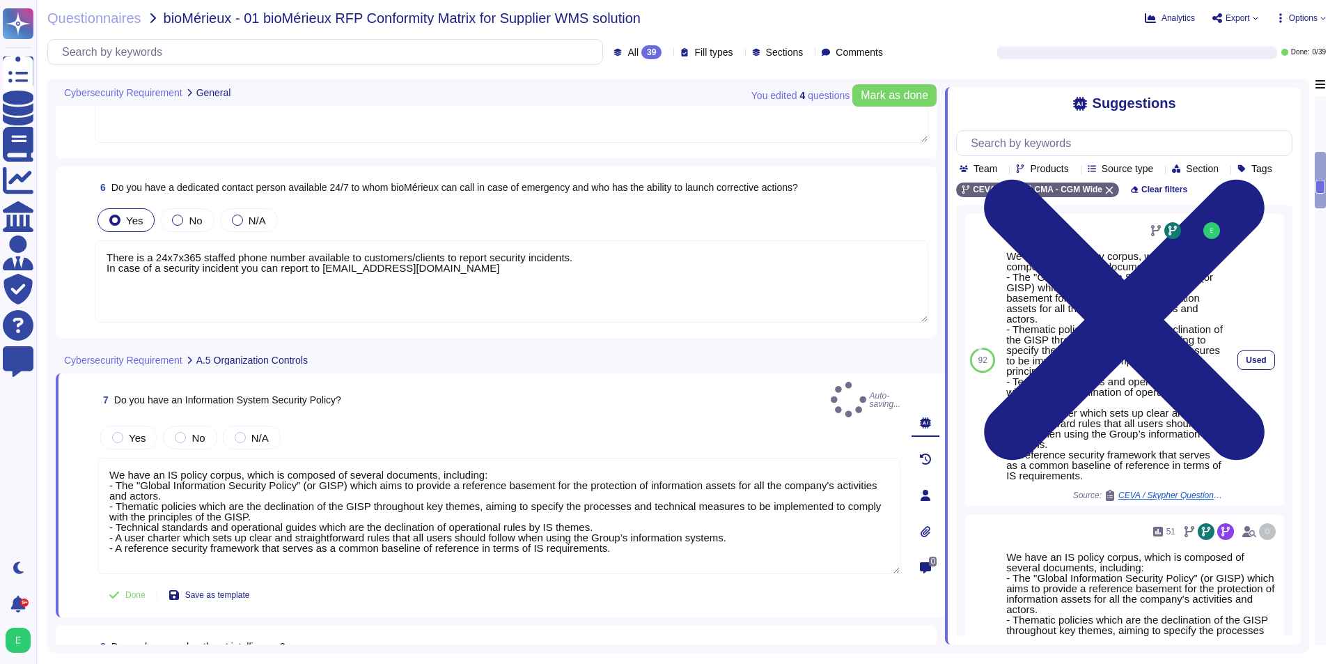
type textarea "We have an IS policy corpus, which is composed of several documents, including:…"
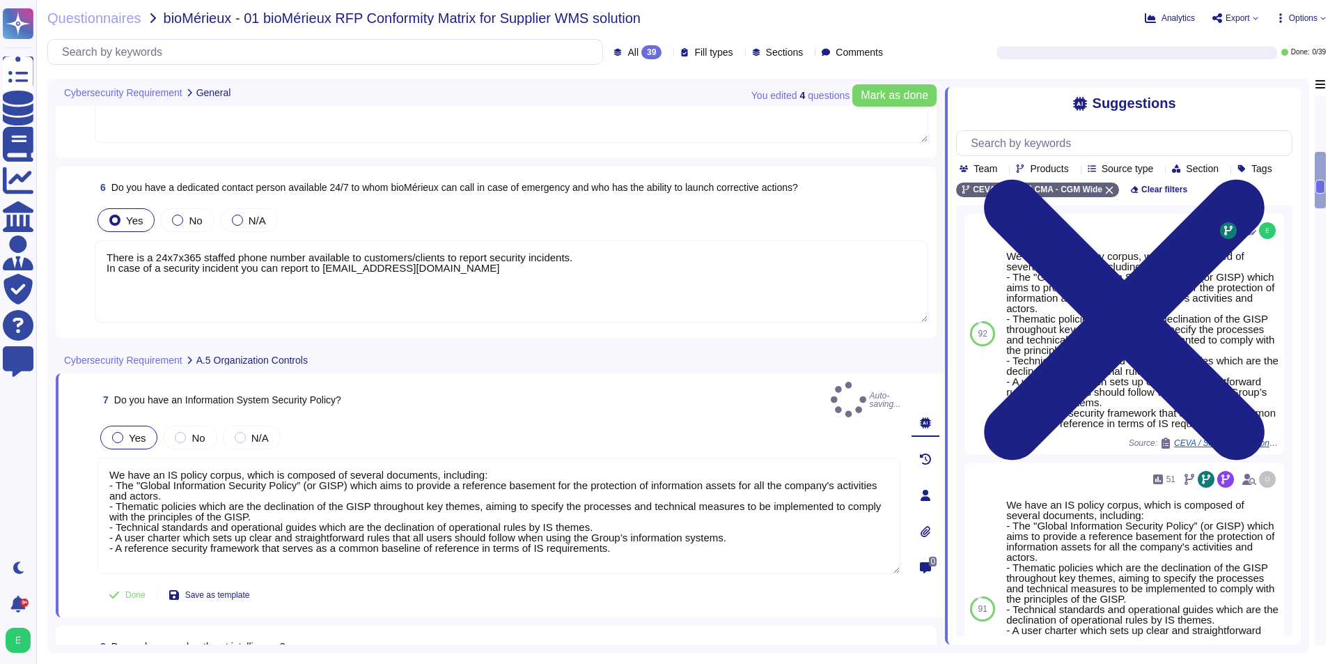
click at [123, 432] on label "Yes" at bounding box center [128, 437] width 33 height 11
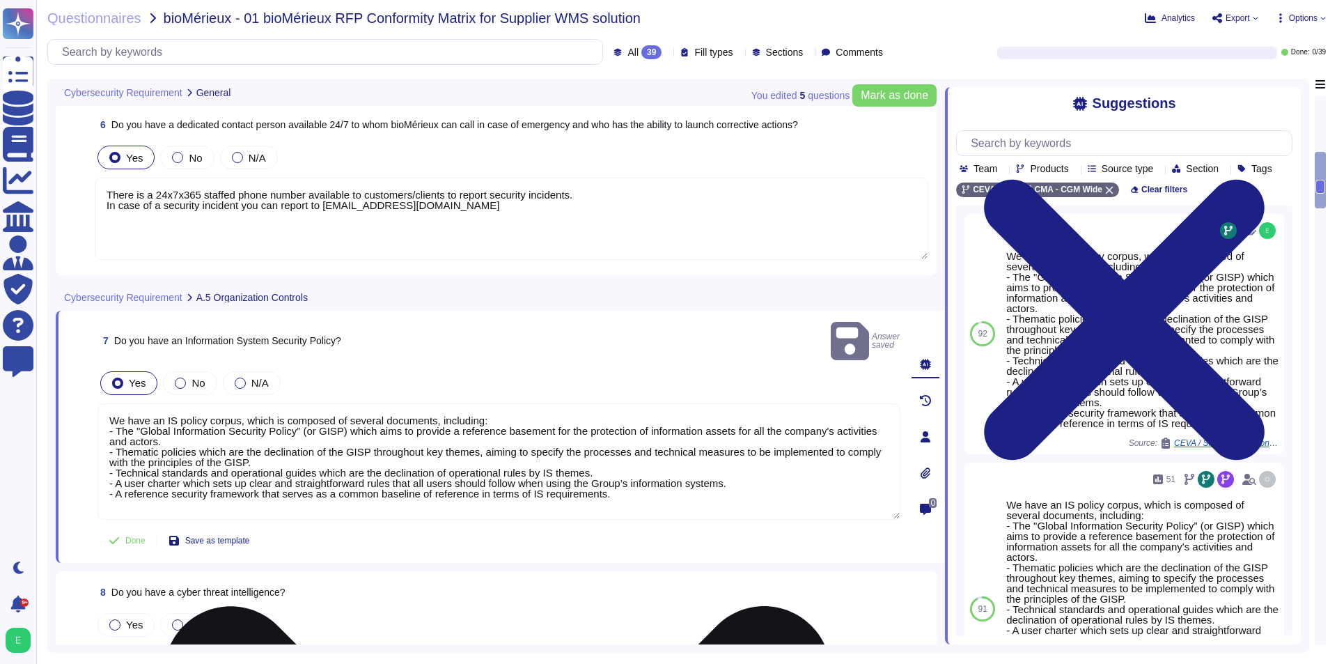
scroll to position [905, 0]
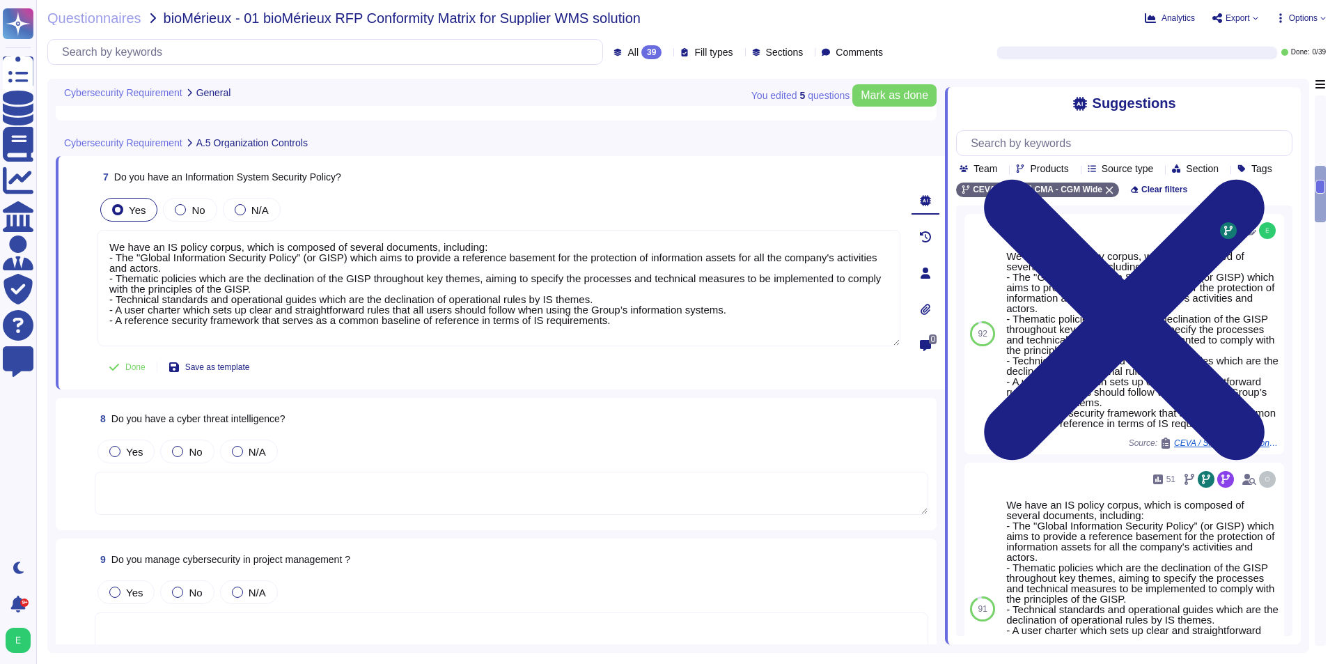
click at [185, 508] on textarea at bounding box center [511, 492] width 833 height 43
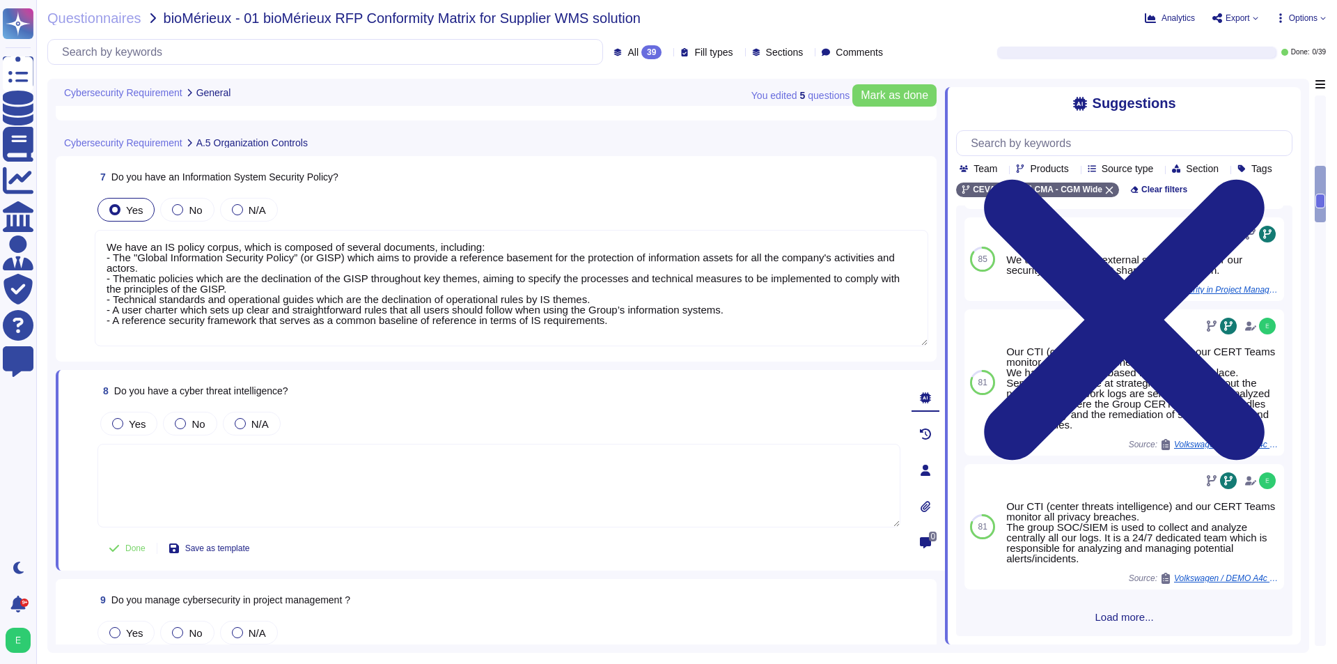
click at [1121, 621] on span "Load more..." at bounding box center [1124, 616] width 336 height 10
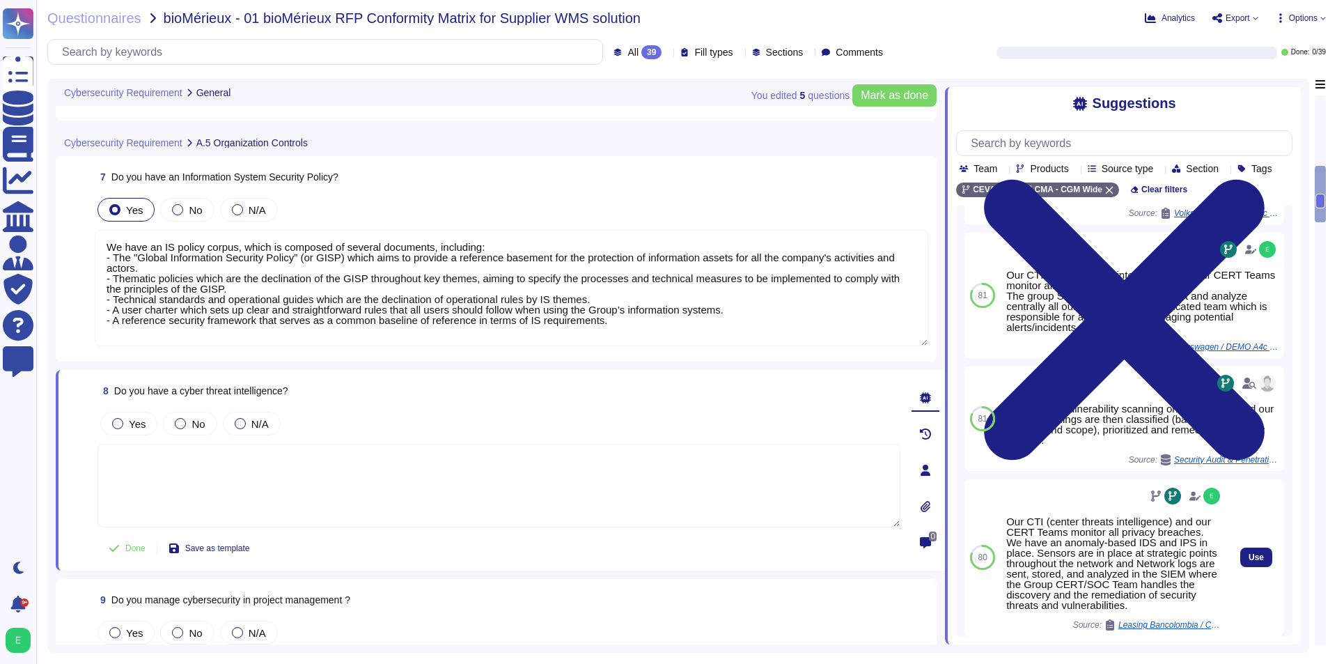
scroll to position [485, 0]
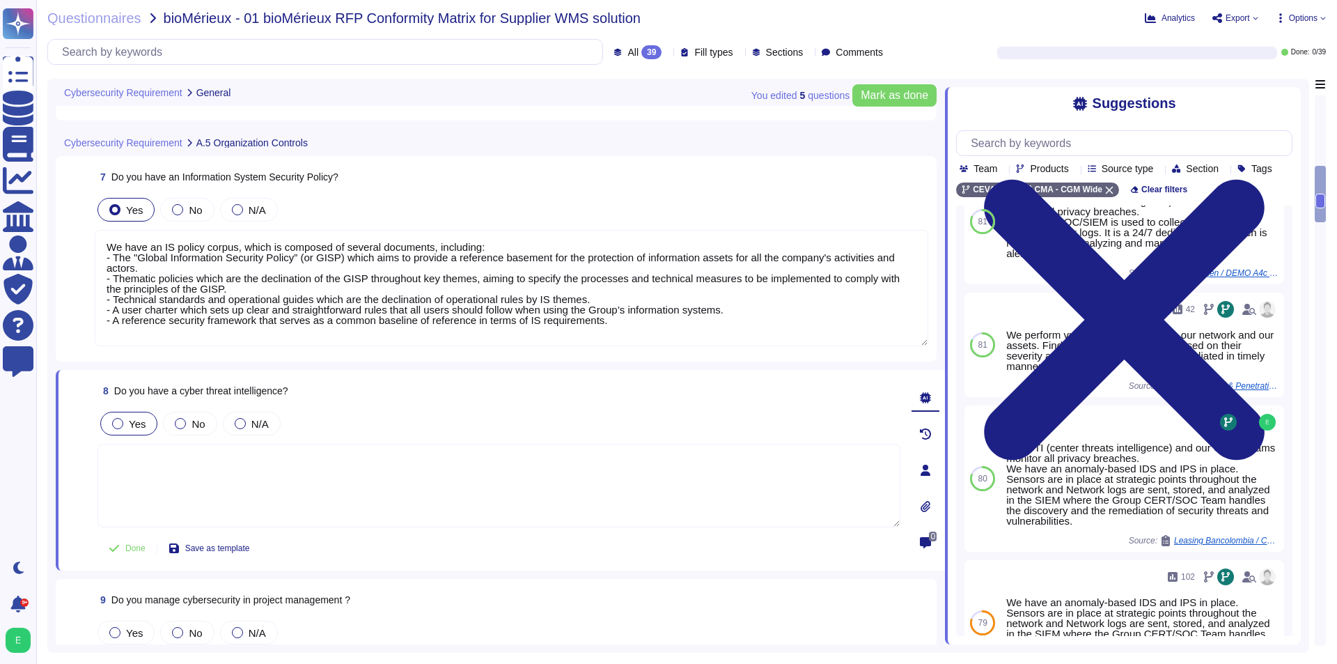
click at [107, 420] on div "Yes" at bounding box center [128, 424] width 57 height 24
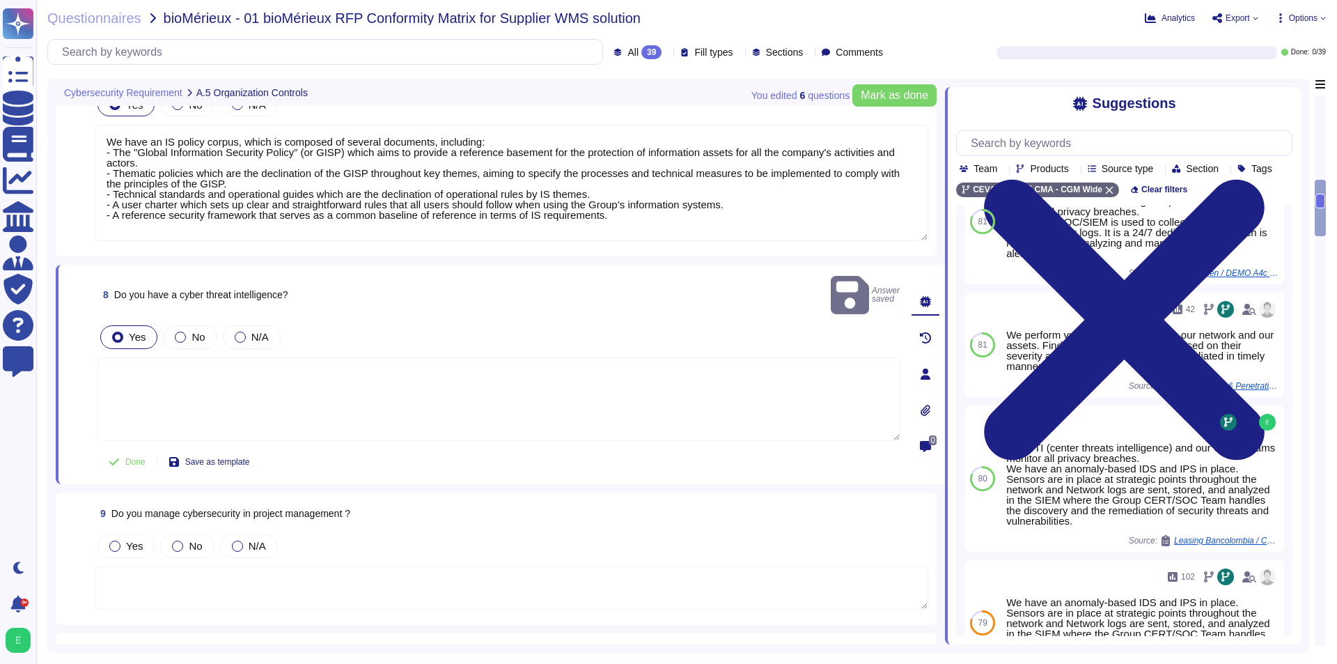
scroll to position [1044, 0]
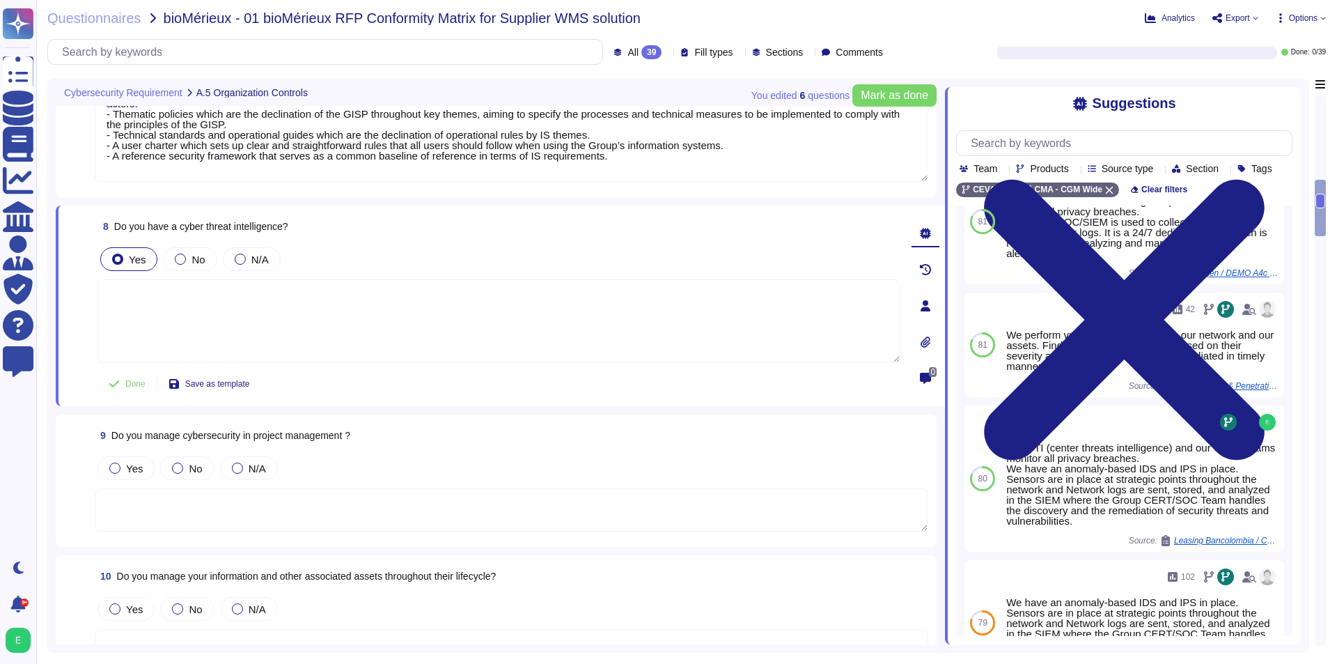
click at [391, 496] on textarea at bounding box center [511, 509] width 833 height 43
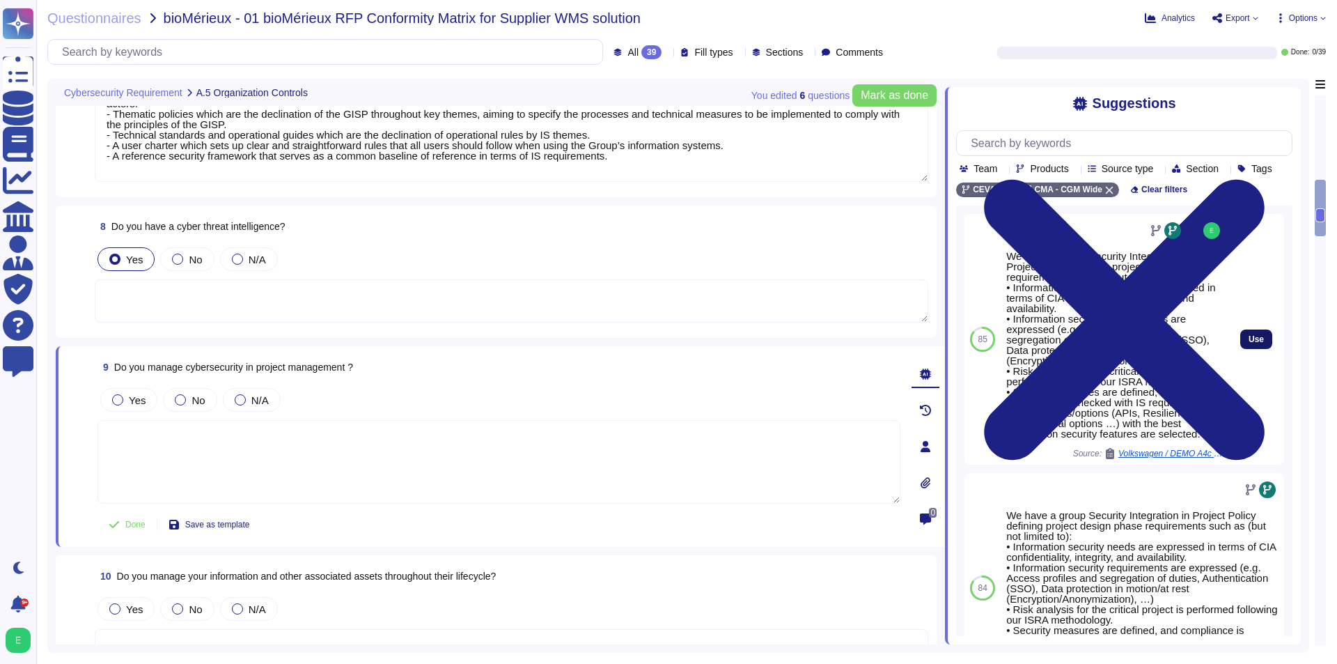
click at [1240, 348] on button "Use" at bounding box center [1256, 338] width 32 height 19
type textarea "We have a group Security Integration in Project Policy defining project design …"
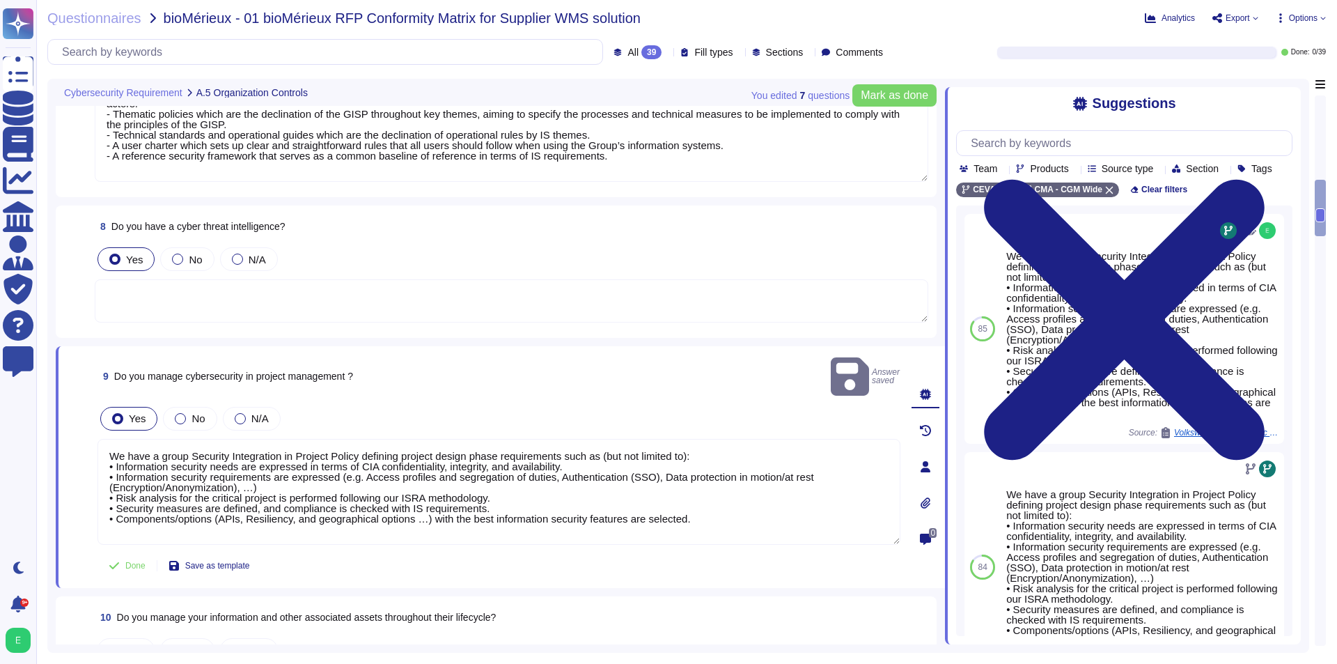
scroll to position [1253, 0]
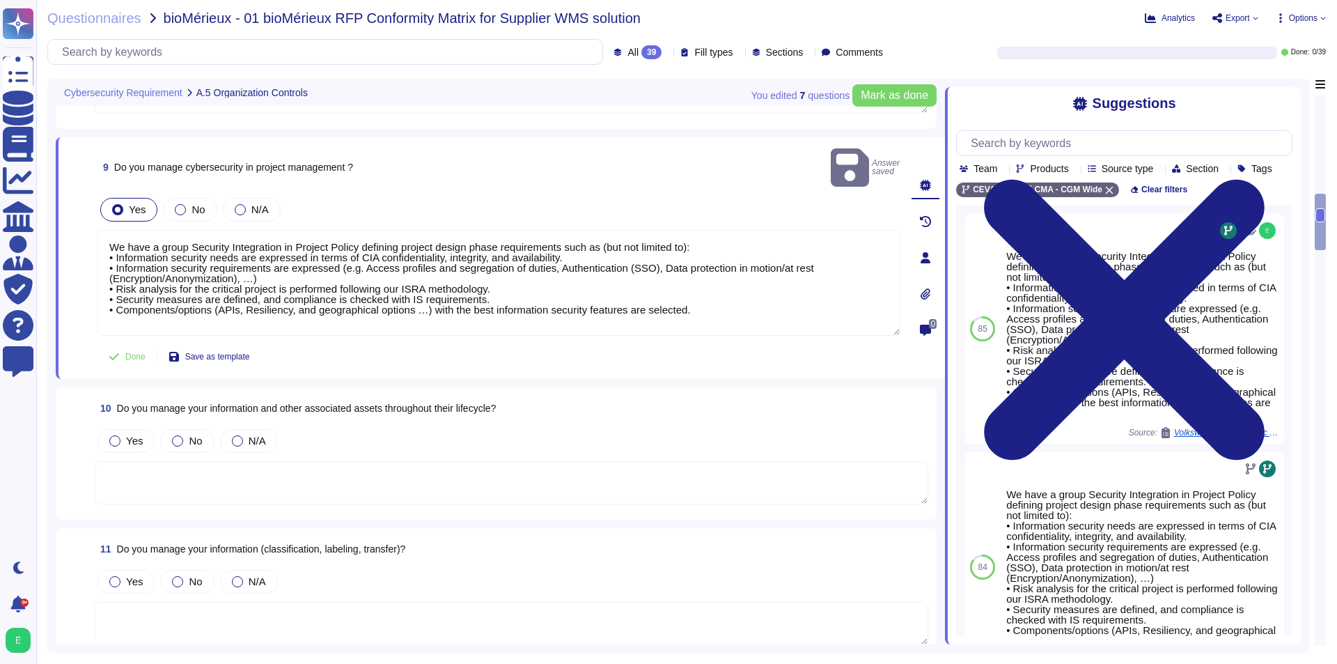
click at [337, 472] on textarea at bounding box center [511, 482] width 833 height 43
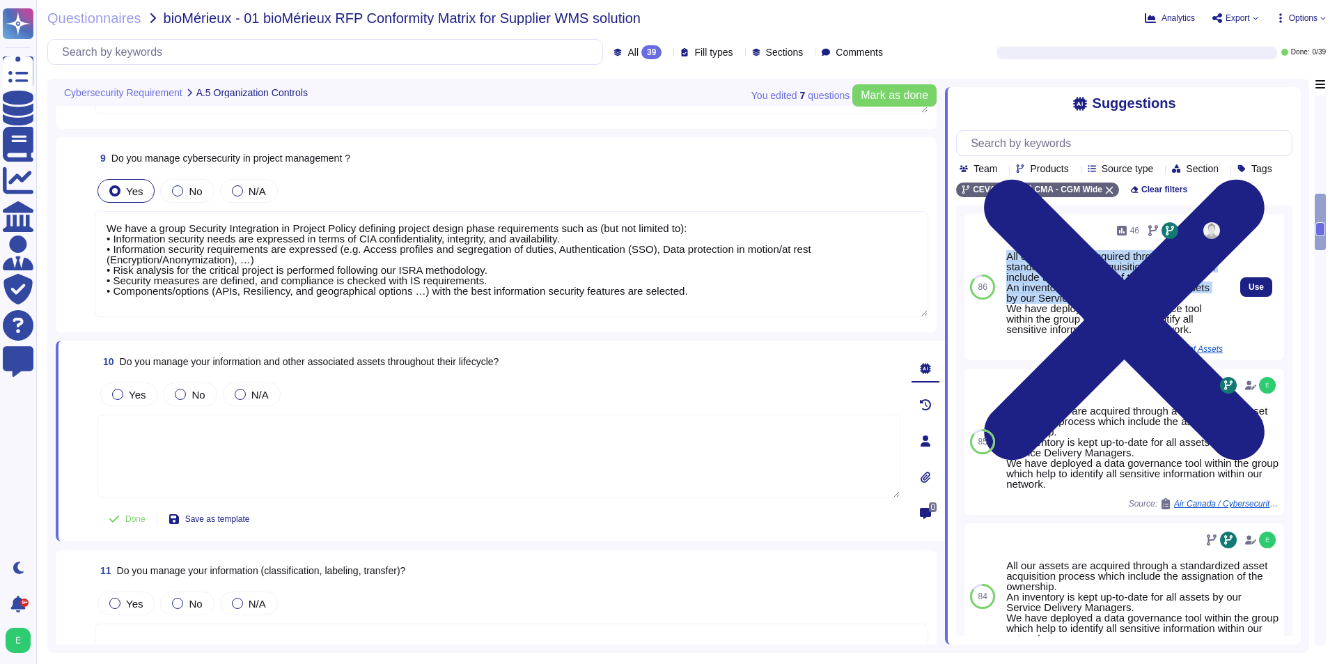
drag, startPoint x: 1154, startPoint y: 313, endPoint x: 1008, endPoint y: 276, distance: 150.6
click at [1008, 276] on div "All our assets are acquired through a standardized asset acquisition process wh…" at bounding box center [1114, 293] width 217 height 84
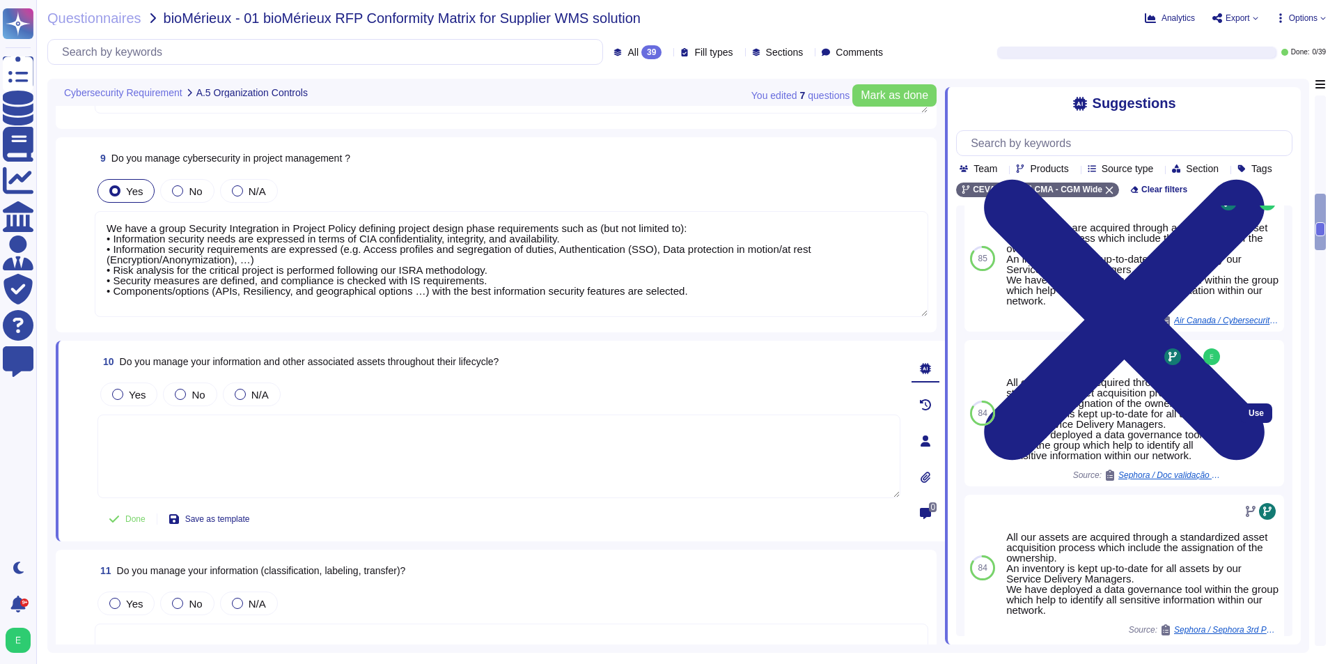
scroll to position [209, 0]
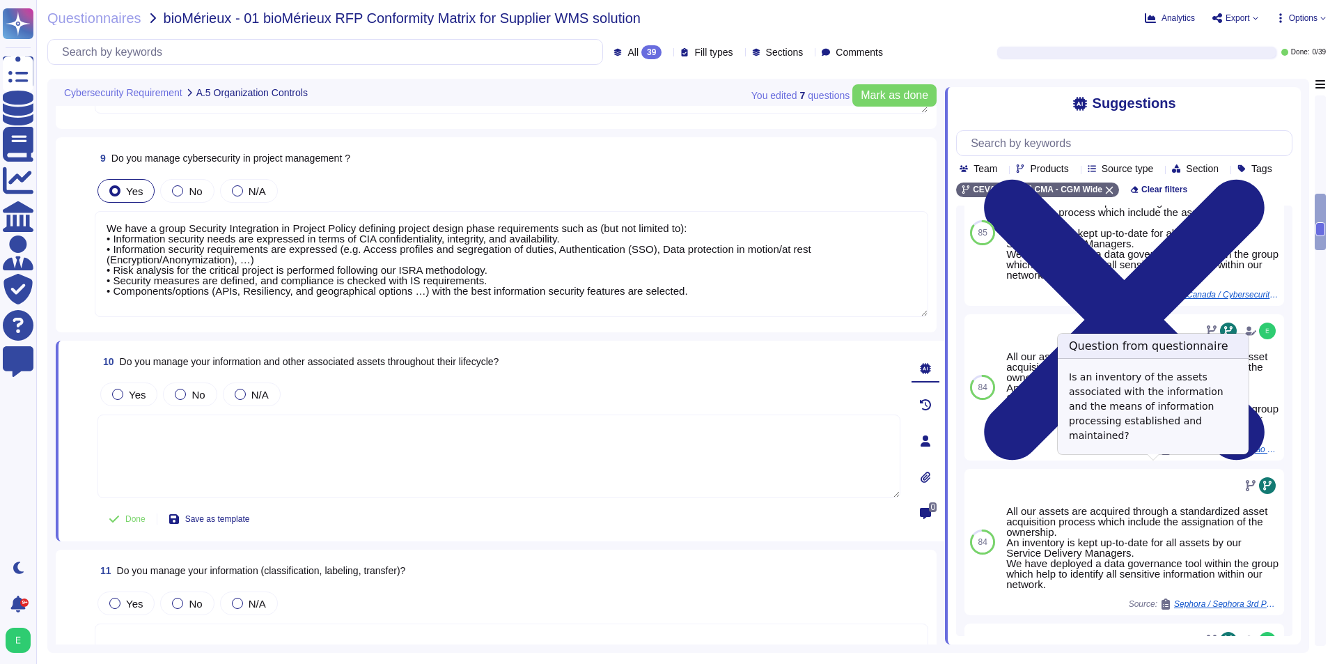
copy div "All our assets are acquired through a standardized asset acquisition process wh…"
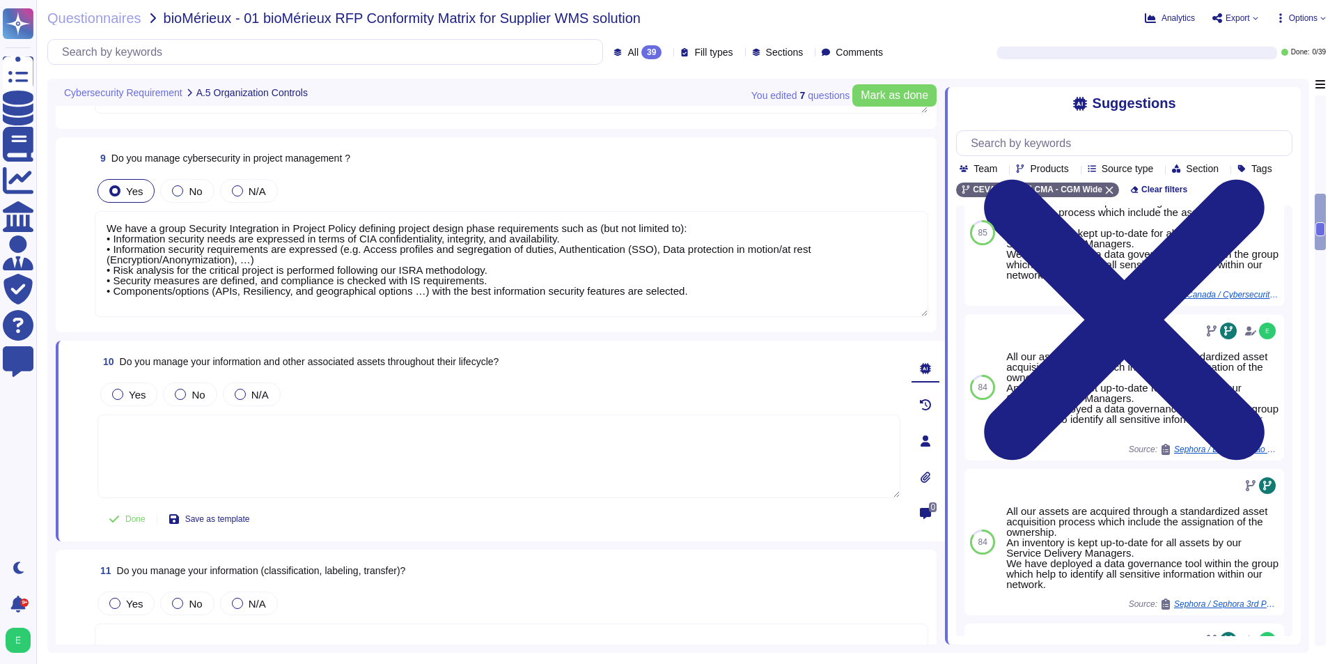
click at [364, 422] on textarea at bounding box center [498, 456] width 803 height 84
paste textarea "All our assets are acquired through a standardized asset acquisition process wh…"
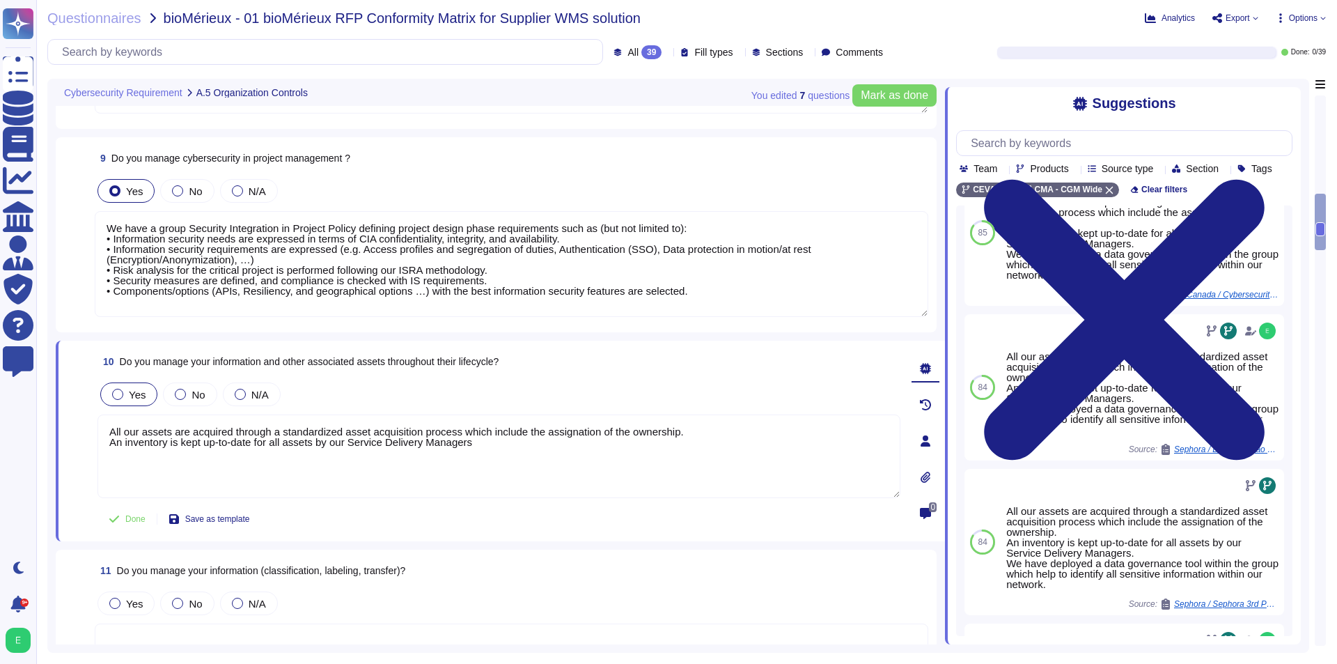
click at [139, 390] on span "Yes" at bounding box center [137, 395] width 17 height 12
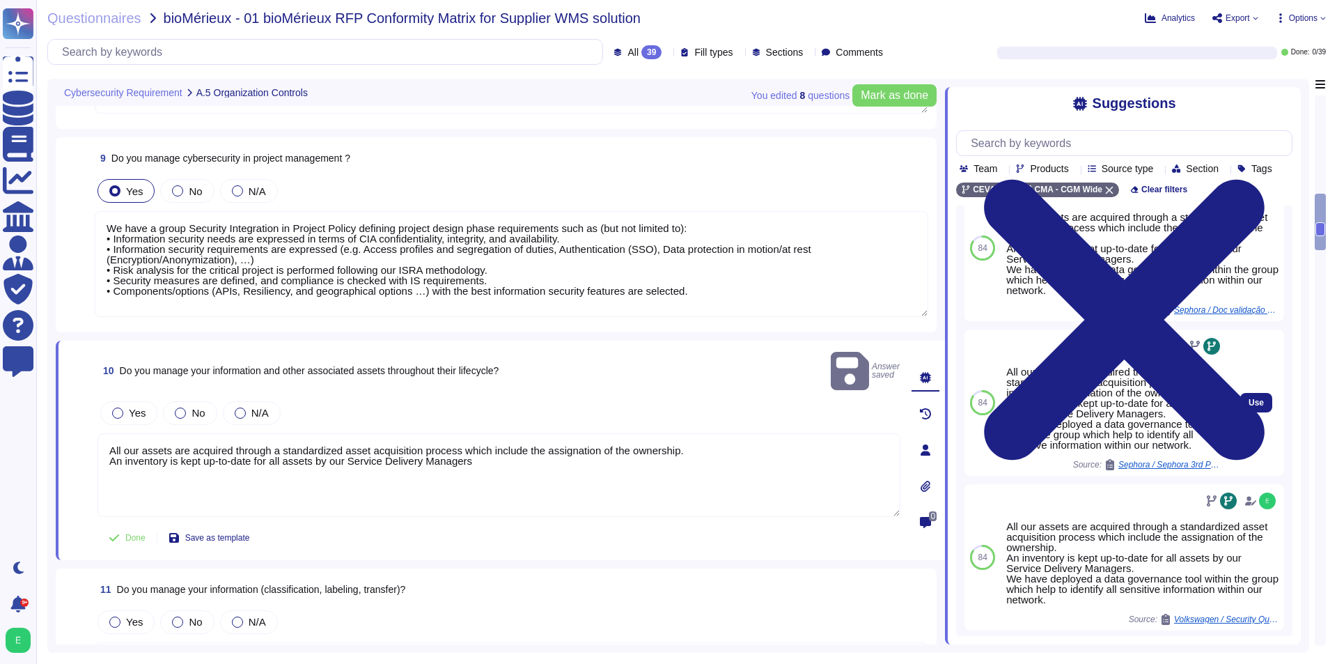
scroll to position [405, 0]
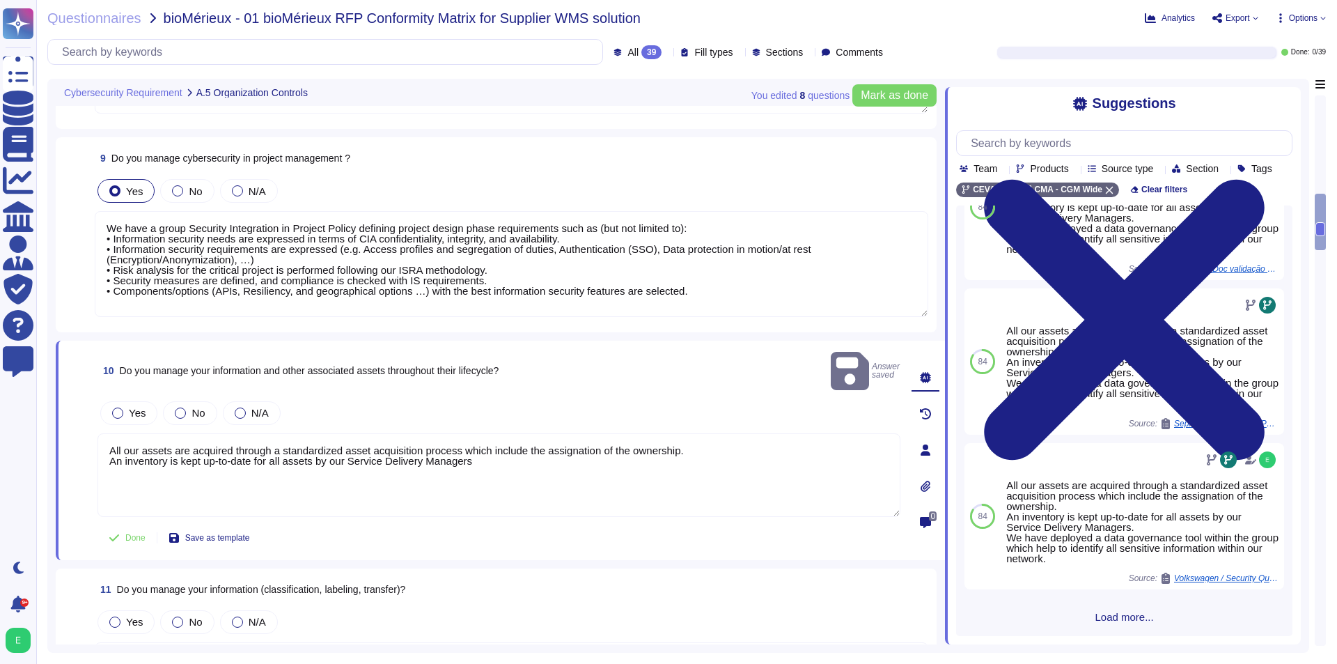
click at [1103, 622] on span "Load more..." at bounding box center [1124, 616] width 336 height 10
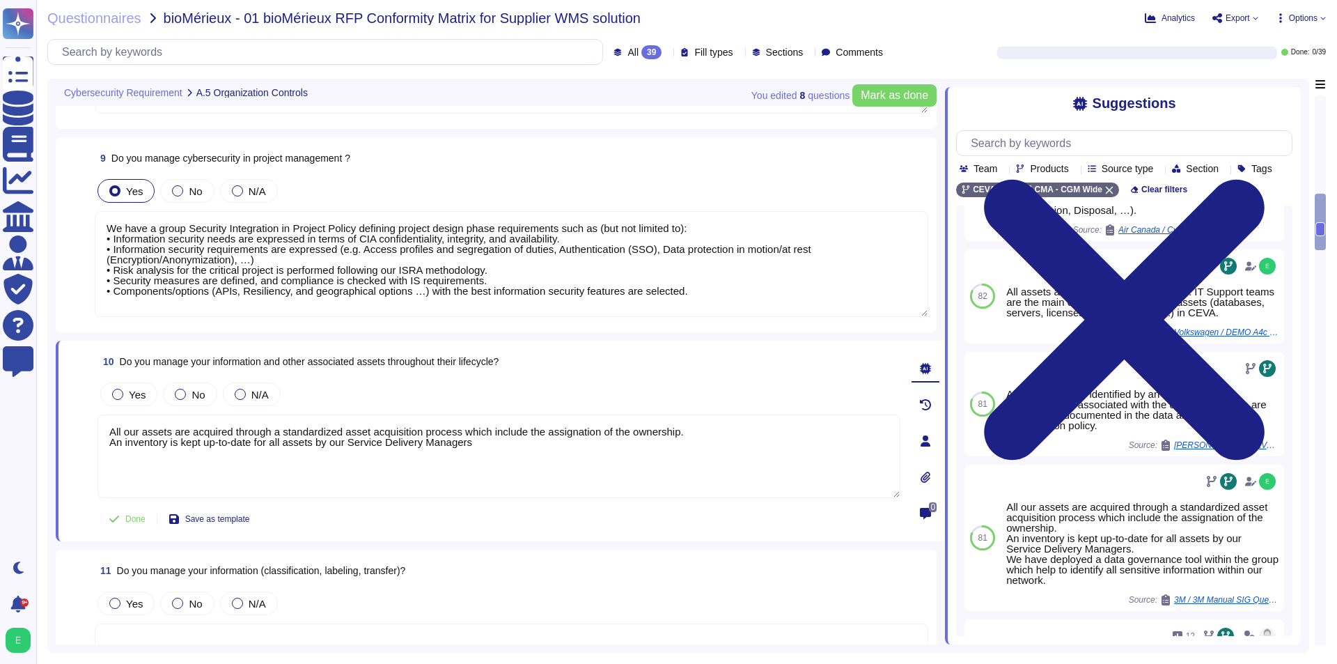
scroll to position [1171, 0]
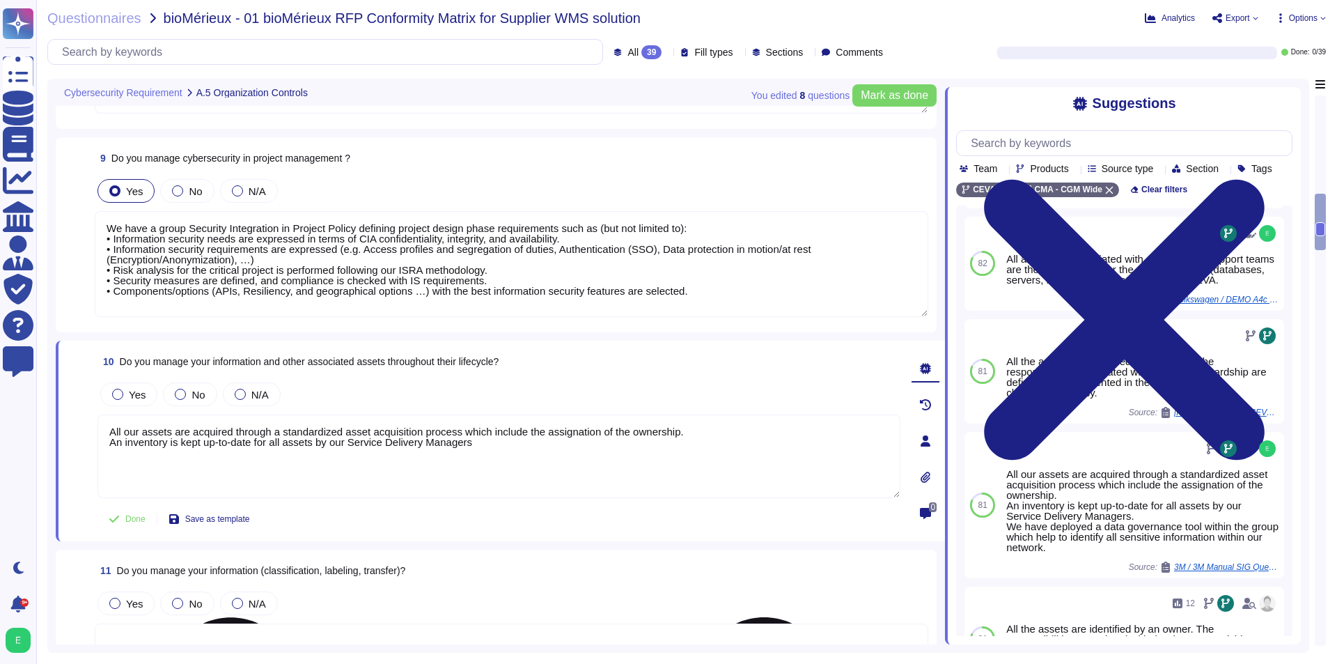
click at [620, 455] on textarea "All our assets are acquired through a standardized asset acquisition process wh…" at bounding box center [498, 456] width 803 height 84
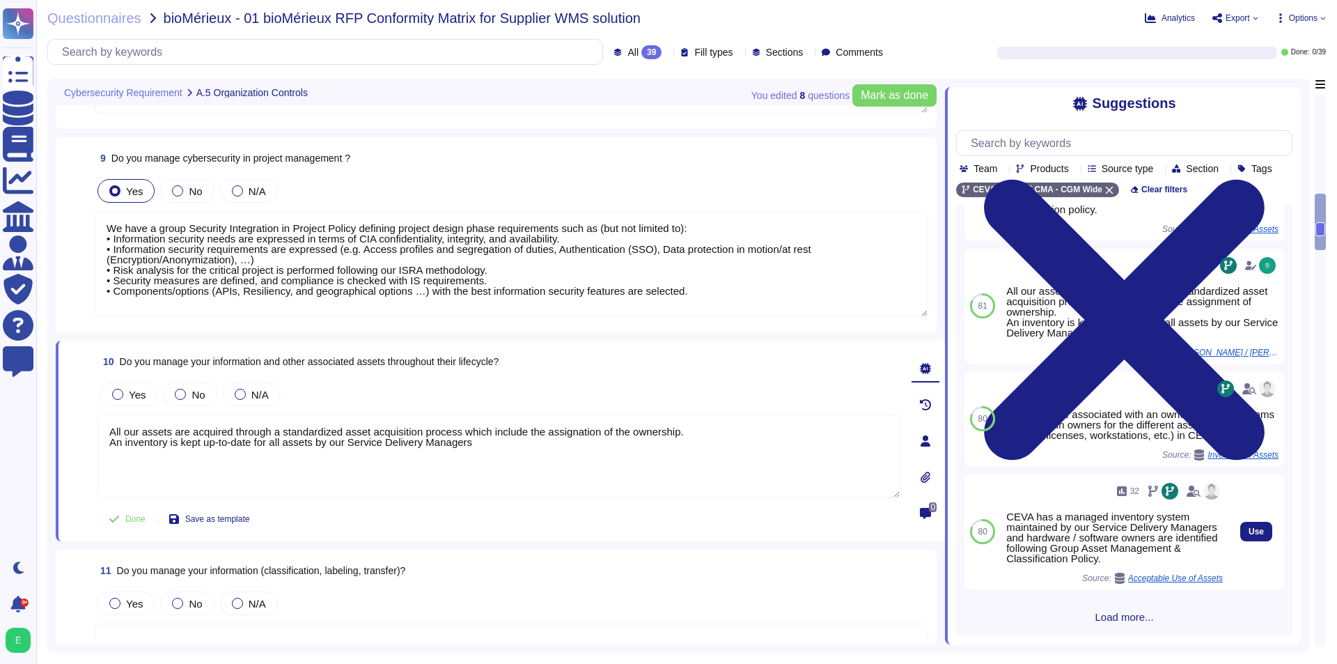
scroll to position [1659, 0]
drag, startPoint x: 1170, startPoint y: 558, endPoint x: 1118, endPoint y: 552, distance: 51.8
click at [1118, 552] on div "CEVA has a managed inventory system maintained by our Service Delivery Managers…" at bounding box center [1114, 537] width 217 height 52
copy div "Group Asset Management & Classification Policy."
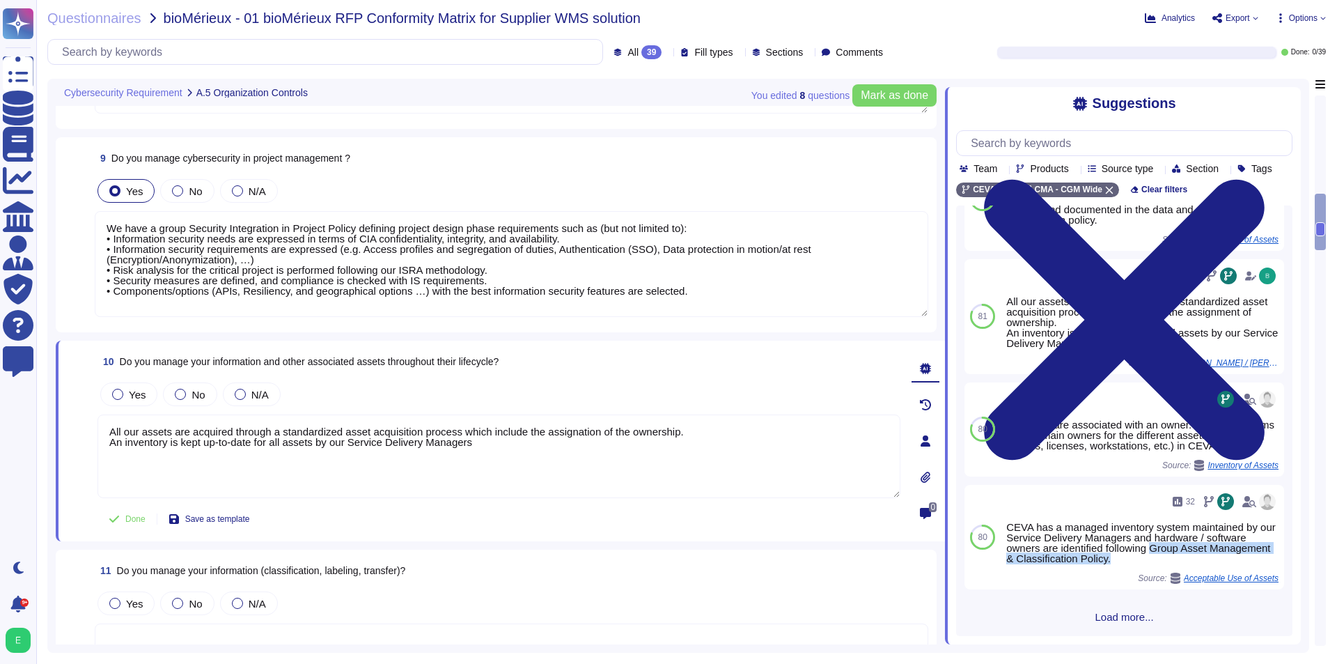
scroll to position [1648, 0]
click at [503, 457] on textarea "All our assets are acquired through a standardized asset acquisition process wh…" at bounding box center [498, 456] width 803 height 84
paste textarea "Group Asset Management & Classification Policy."
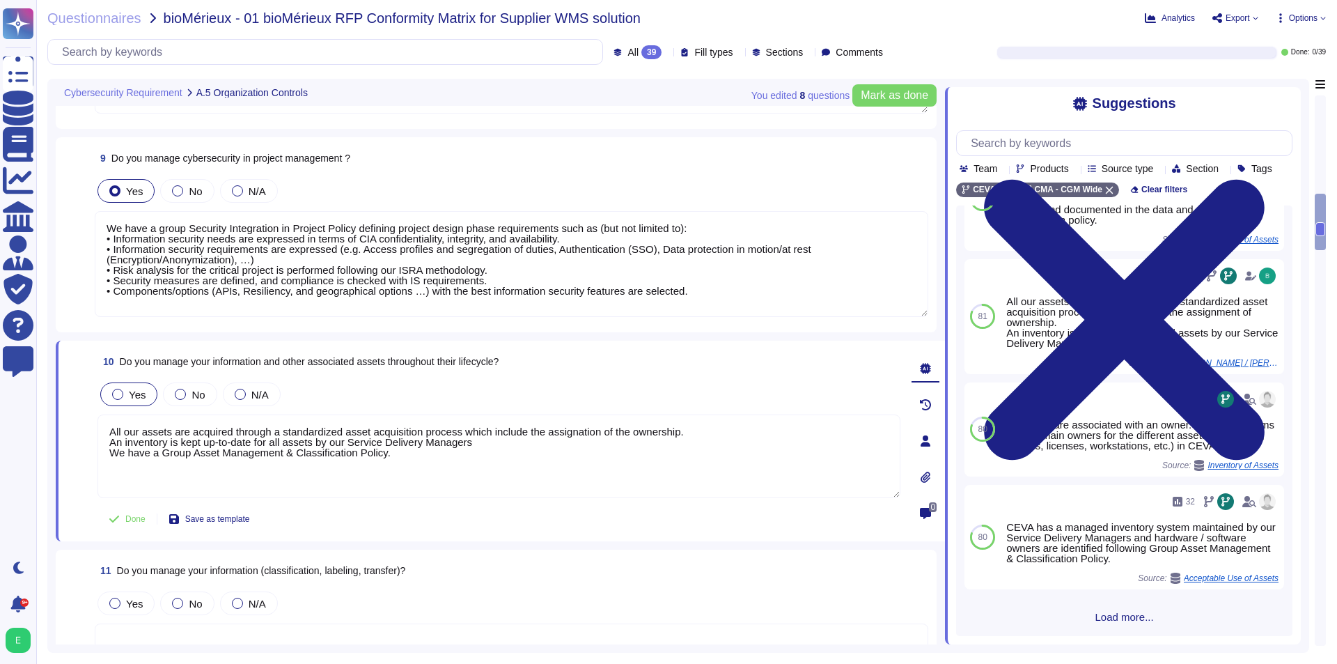
type textarea "All our assets are acquired through a standardized asset acquisition process wh…"
click at [120, 385] on div "Yes" at bounding box center [128, 394] width 57 height 24
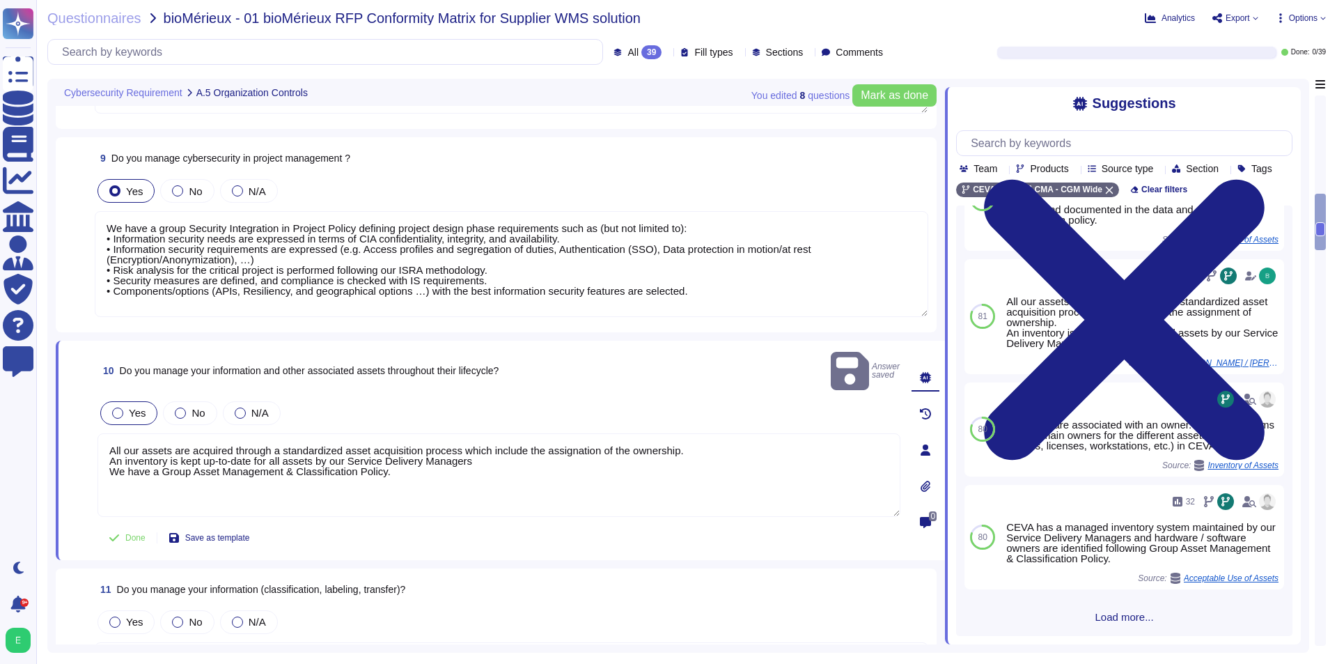
click at [116, 407] on div at bounding box center [117, 412] width 11 height 11
click at [856, 93] on button "Mark as done" at bounding box center [894, 95] width 84 height 22
